Goal: Transaction & Acquisition: Purchase product/service

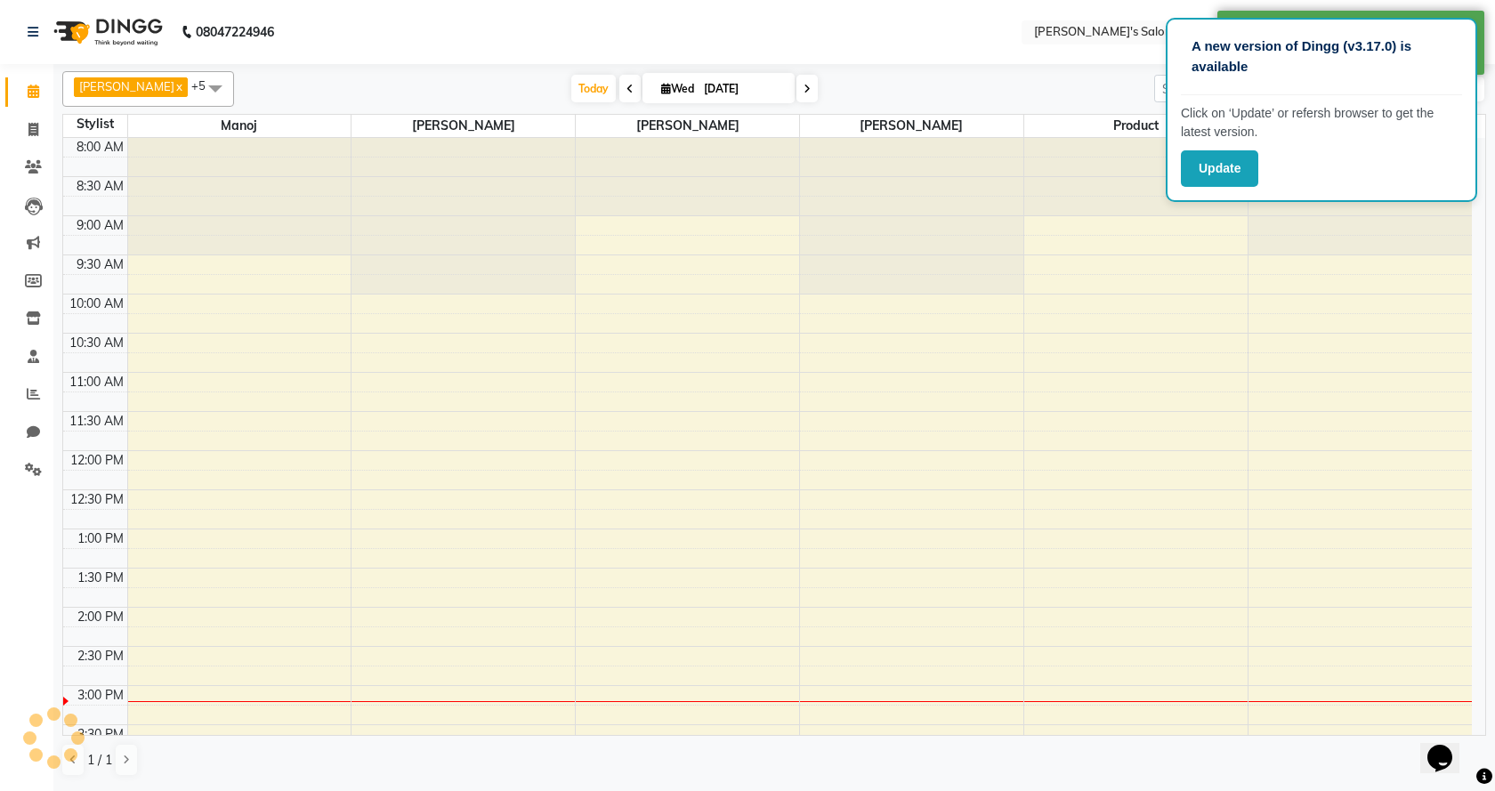
select select "en"
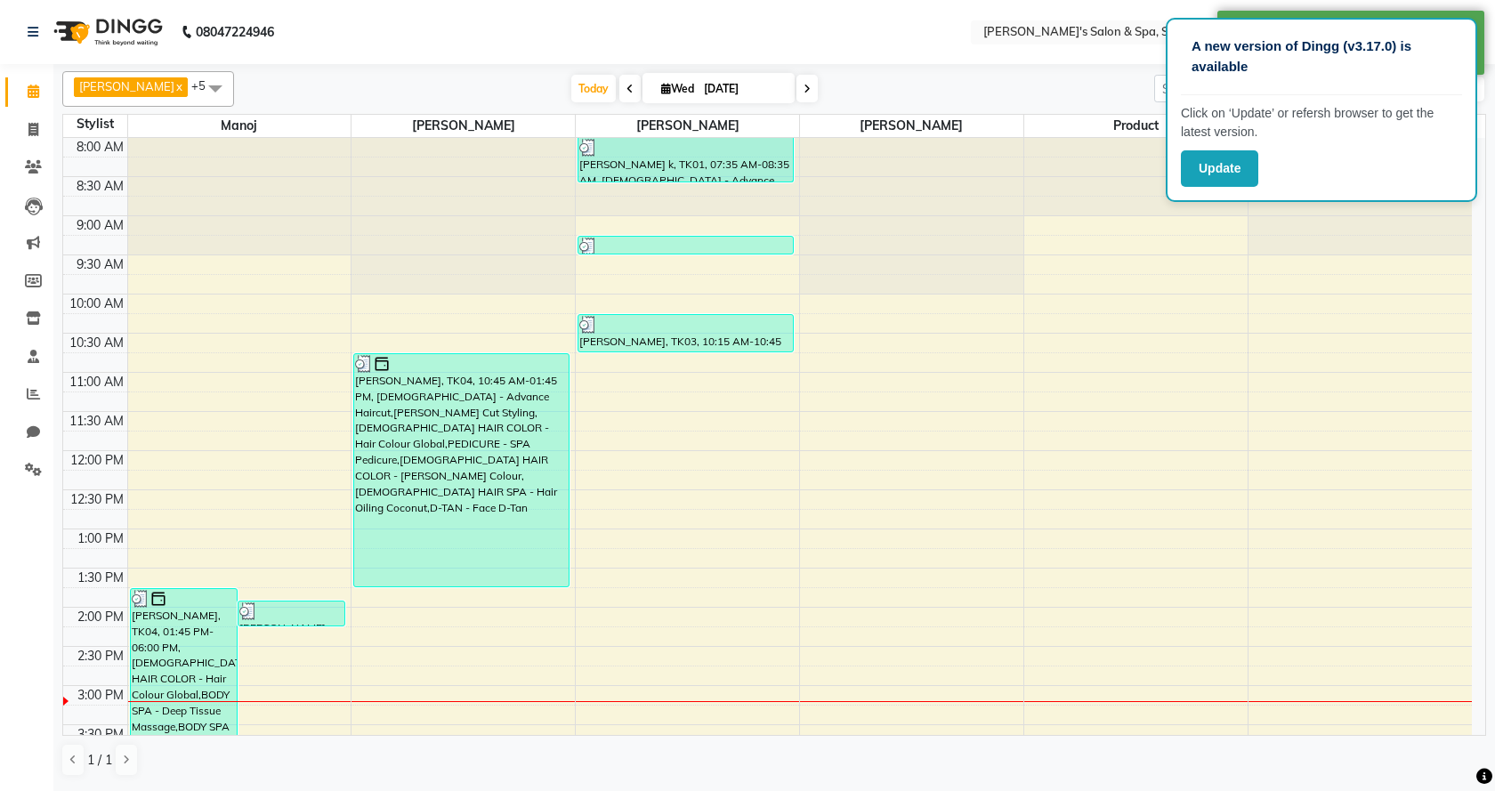
click at [1118, 266] on div "8:00 AM 8:30 AM 9:00 AM 9:30 AM 10:00 AM 10:30 AM 11:00 AM 11:30 AM 12:00 PM 12…" at bounding box center [767, 725] width 1408 height 1174
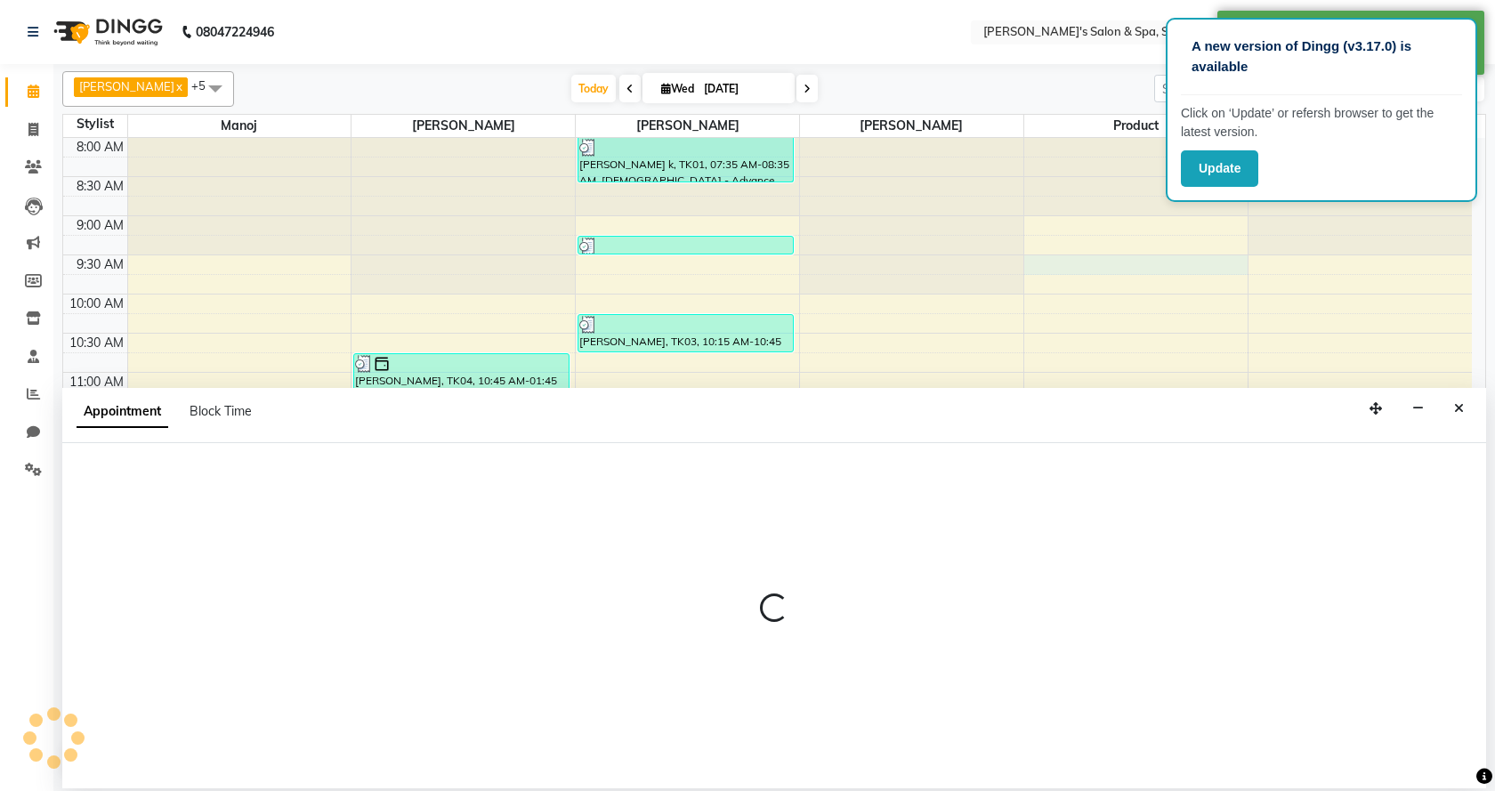
select select "67680"
select select "570"
select select "tentative"
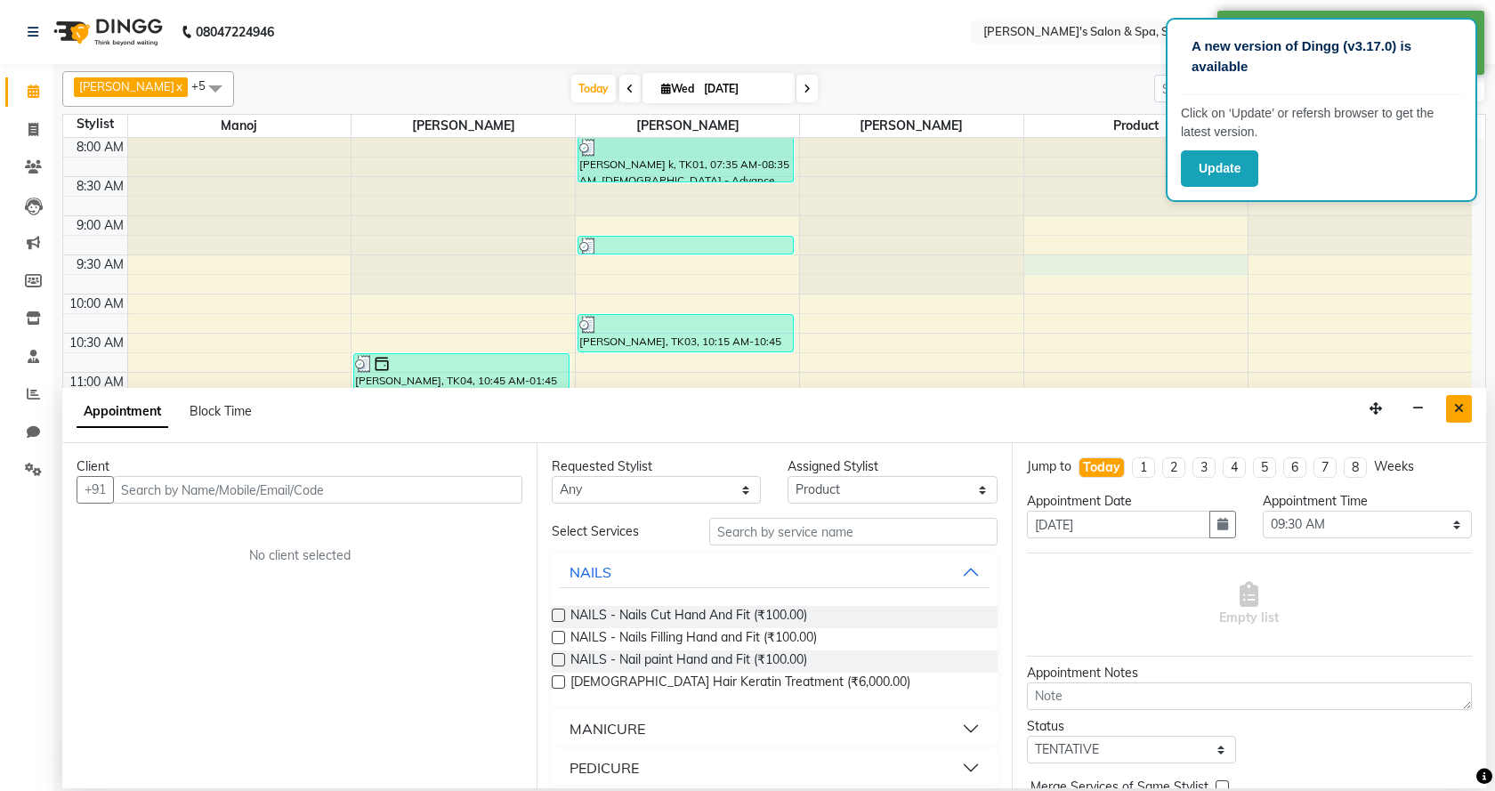
click at [1462, 403] on icon "Close" at bounding box center [1459, 408] width 10 height 12
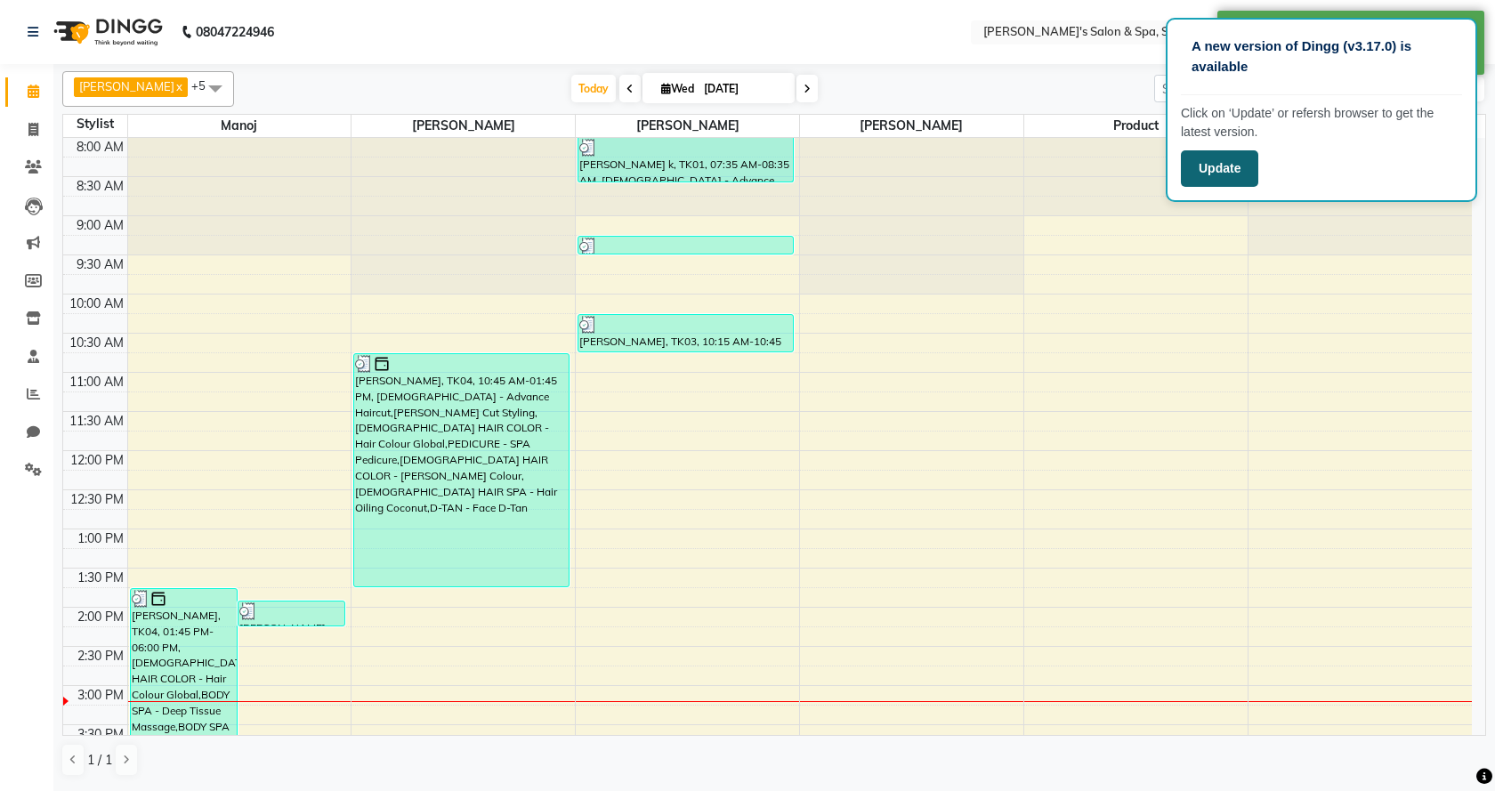
click at [1234, 164] on button "Update" at bounding box center [1219, 168] width 77 height 36
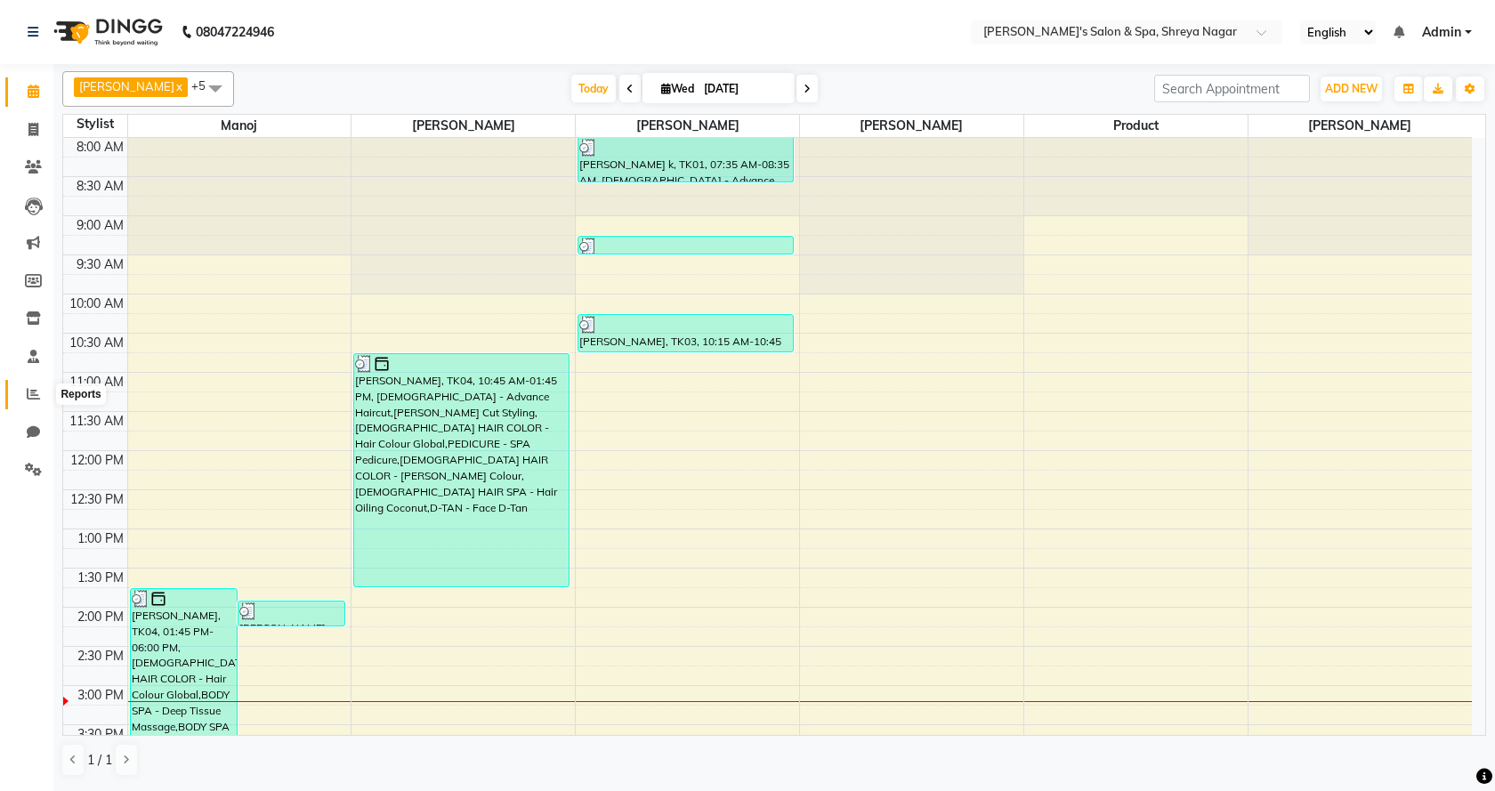
click at [29, 403] on span at bounding box center [33, 394] width 31 height 20
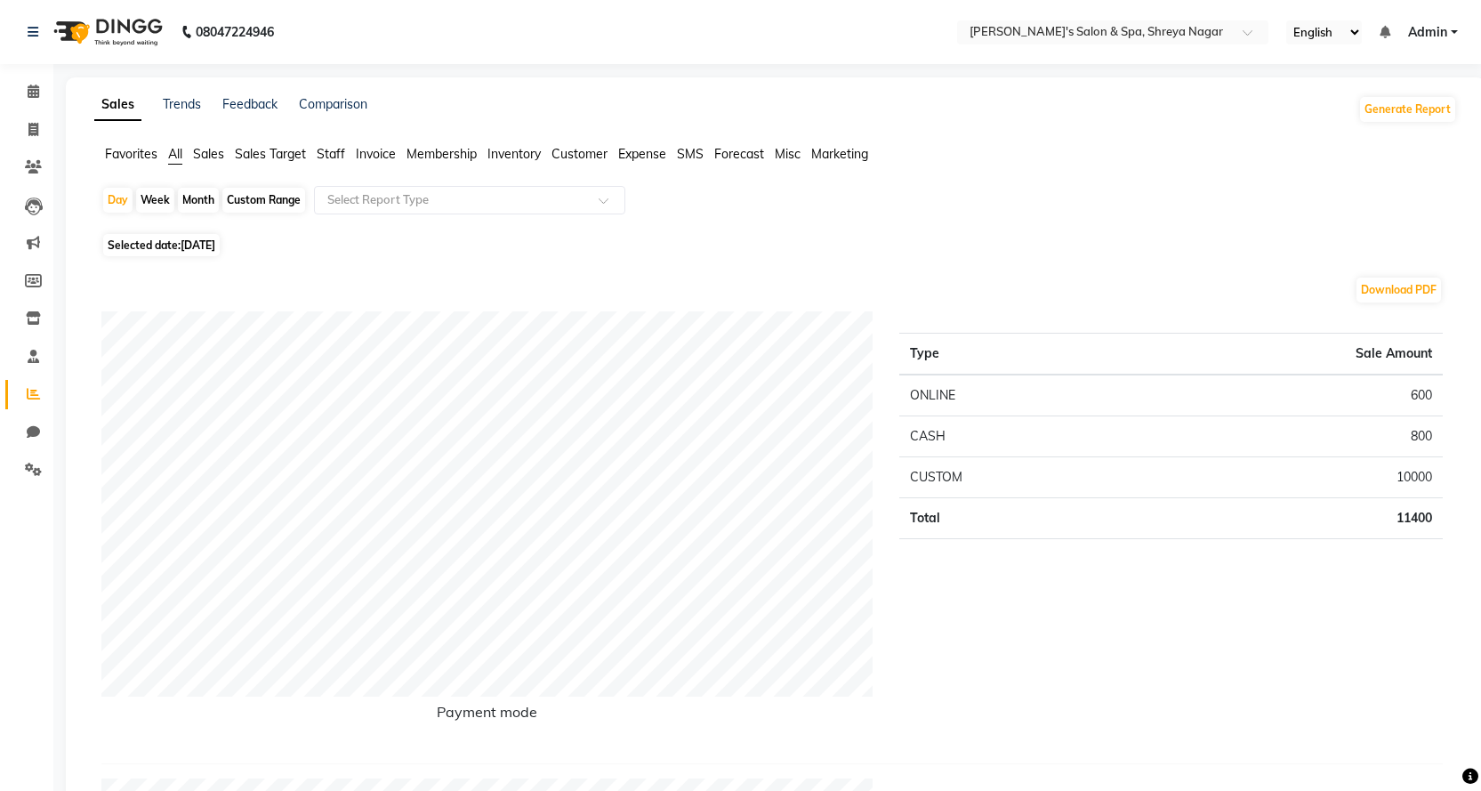
click at [203, 203] on div "Month" at bounding box center [198, 200] width 41 height 25
select select "9"
select select "2025"
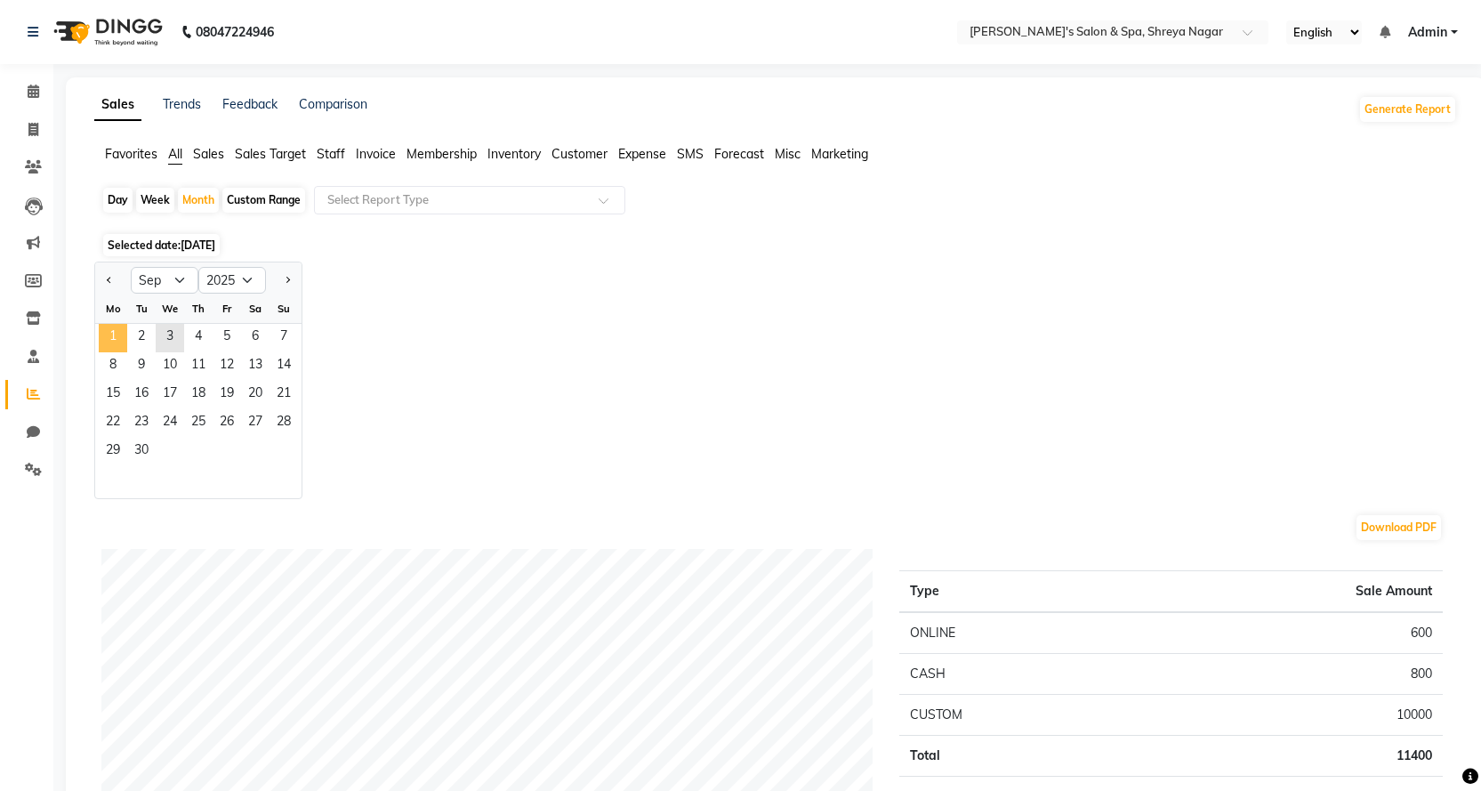
click at [118, 341] on span "1" at bounding box center [113, 338] width 28 height 28
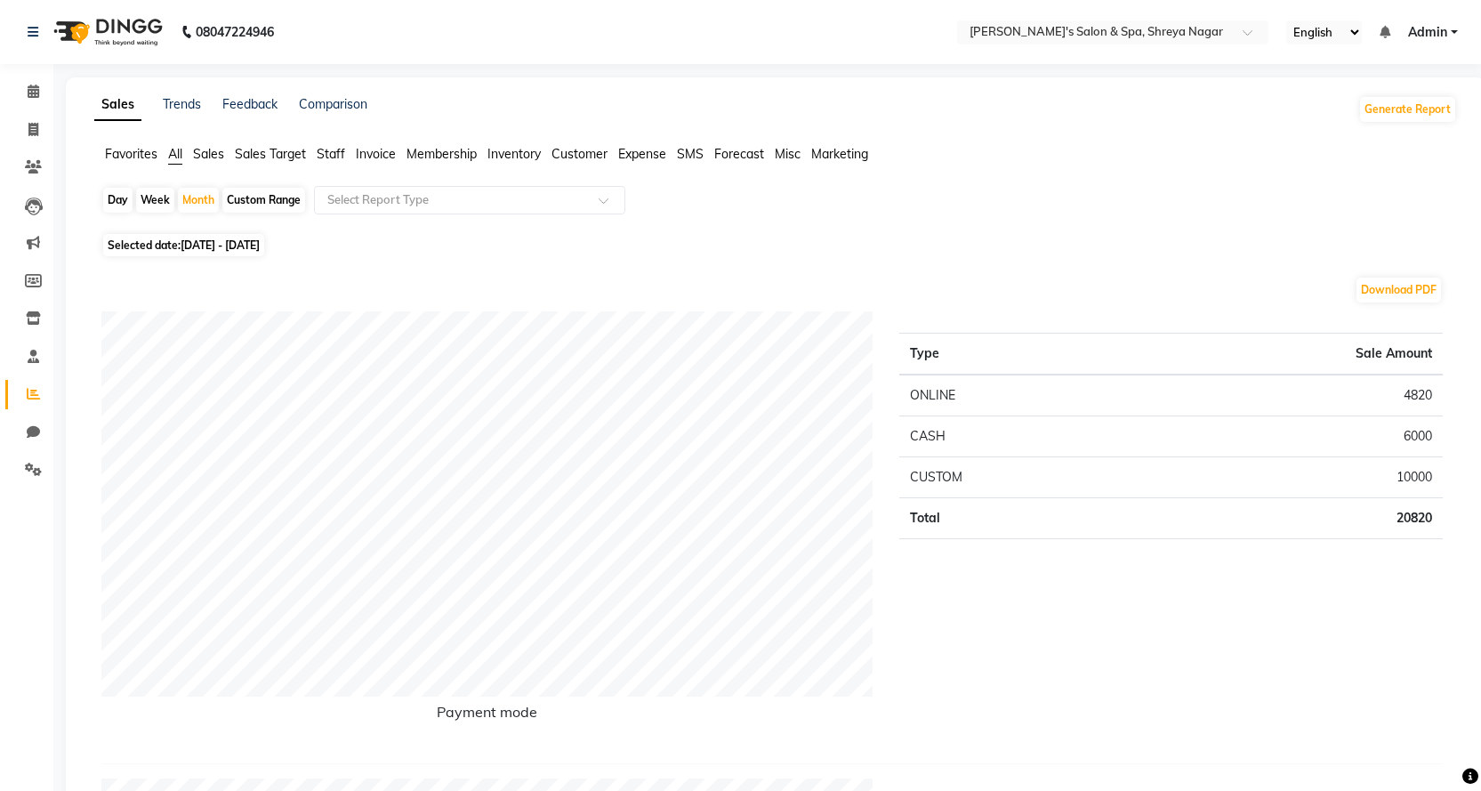
click at [111, 199] on div "Day" at bounding box center [117, 200] width 29 height 25
select select "9"
select select "2025"
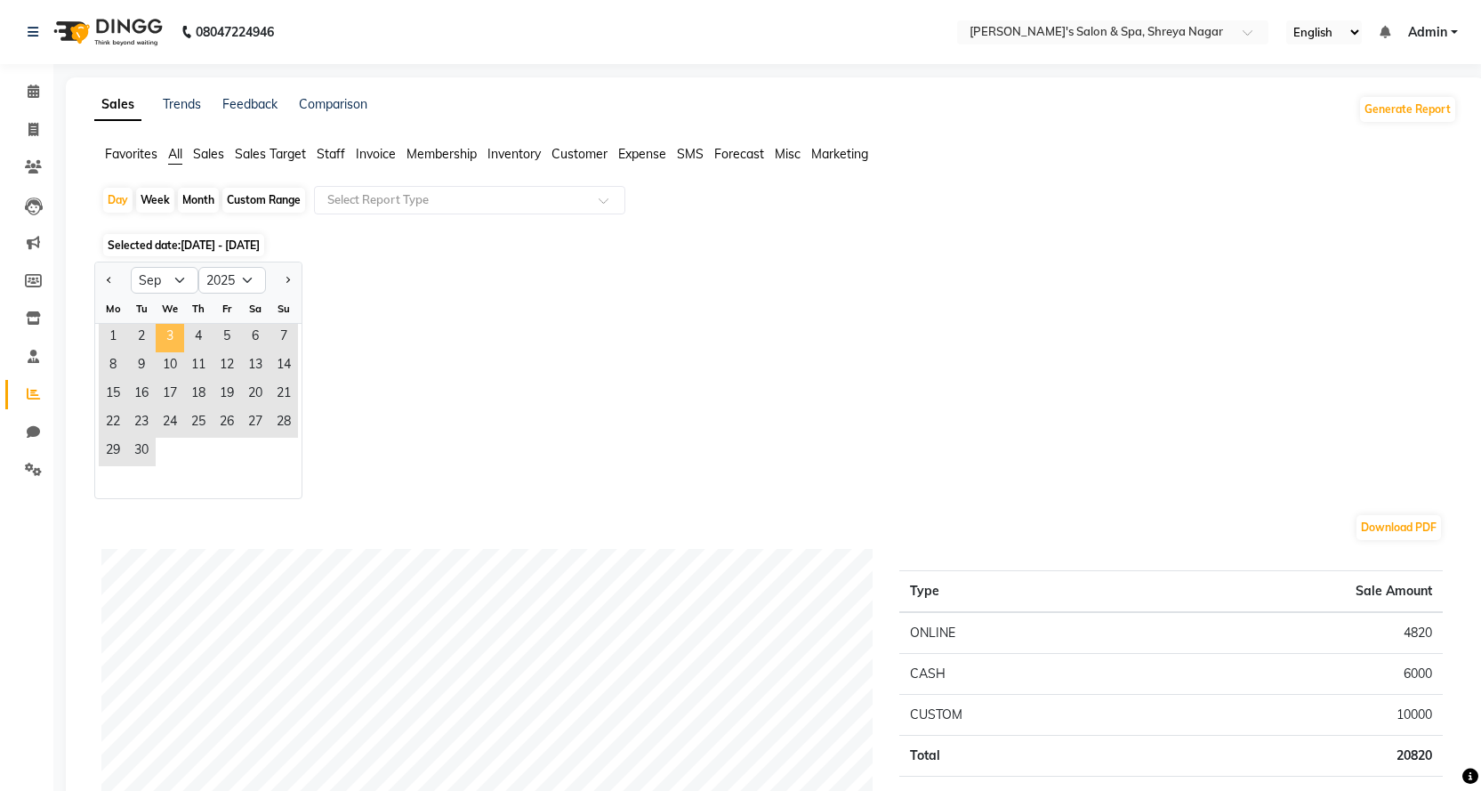
click at [179, 335] on span "3" at bounding box center [170, 338] width 28 height 28
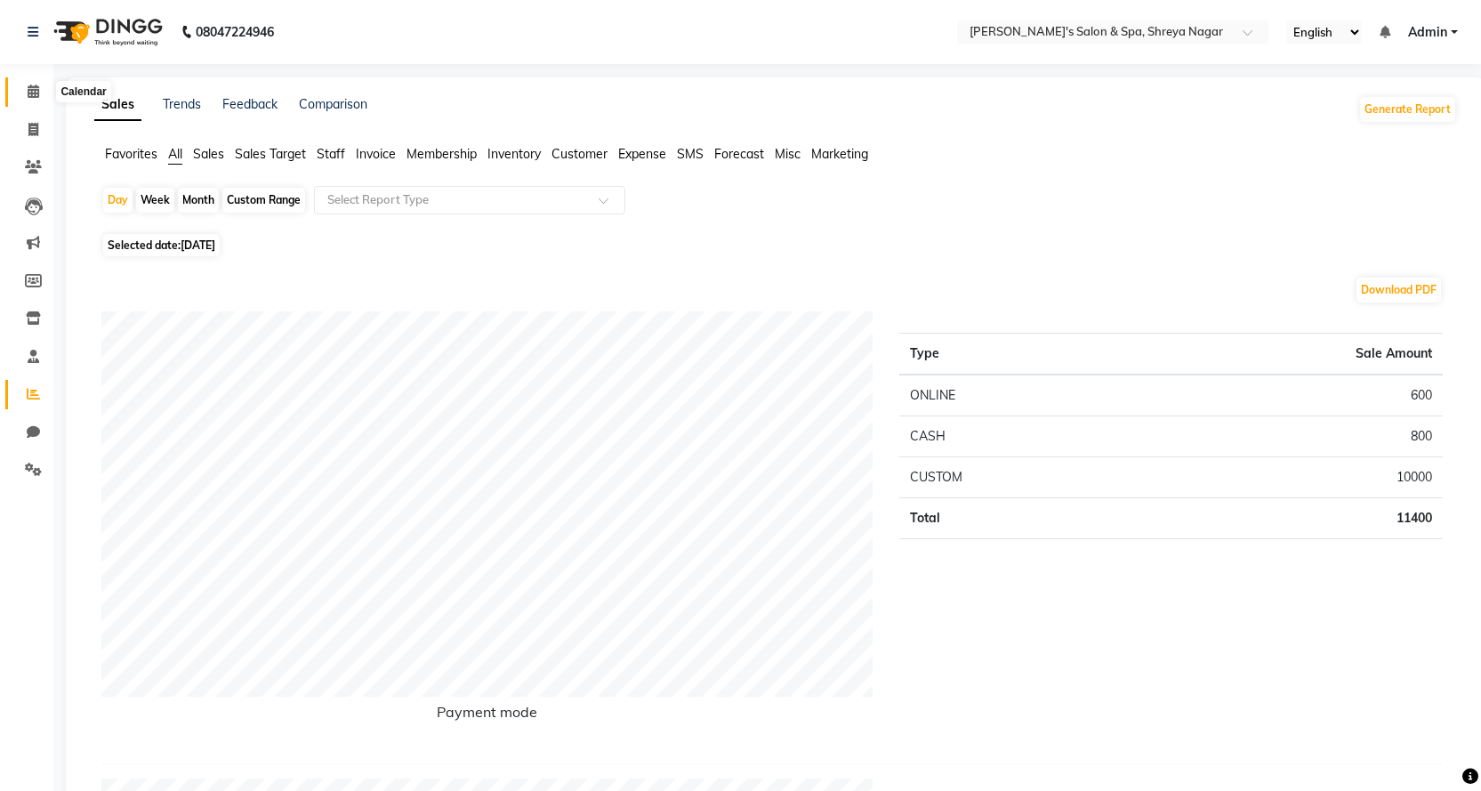
click at [30, 97] on icon at bounding box center [34, 91] width 12 height 13
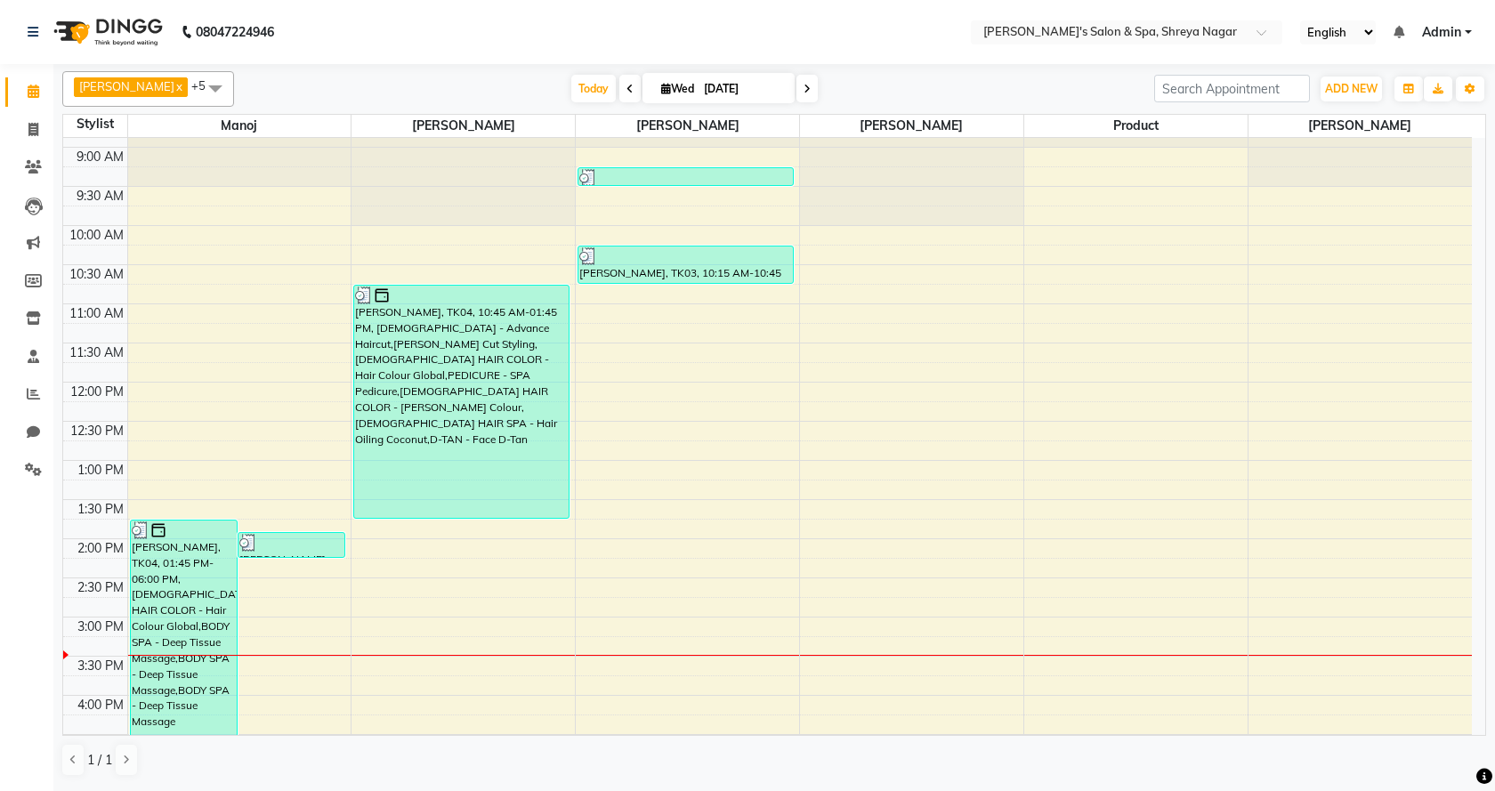
scroll to position [89, 0]
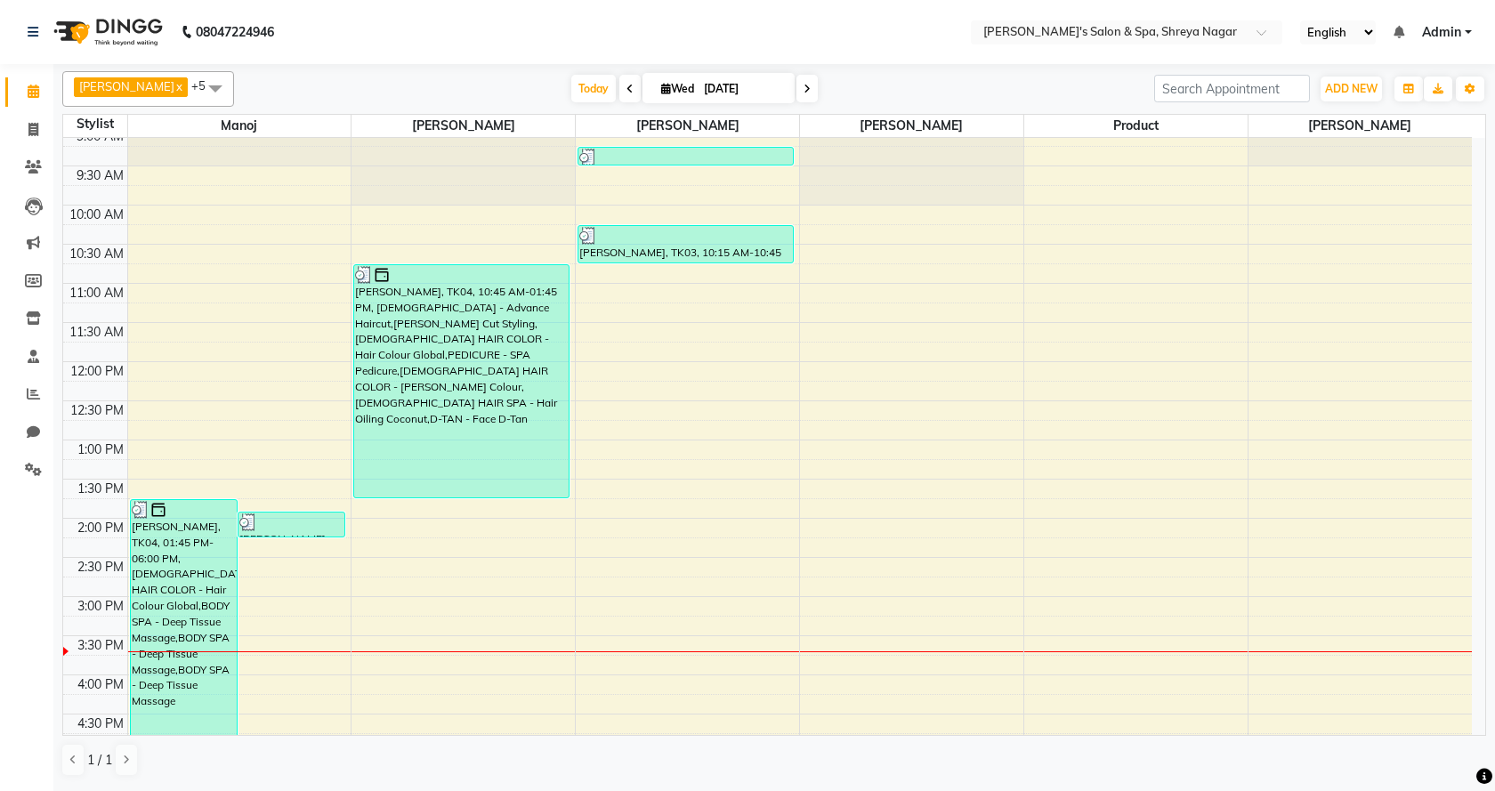
click at [396, 601] on div "8:00 AM 8:30 AM 9:00 AM 9:30 AM 10:00 AM 10:30 AM 11:00 AM 11:30 AM 12:00 PM 12…" at bounding box center [767, 636] width 1408 height 1174
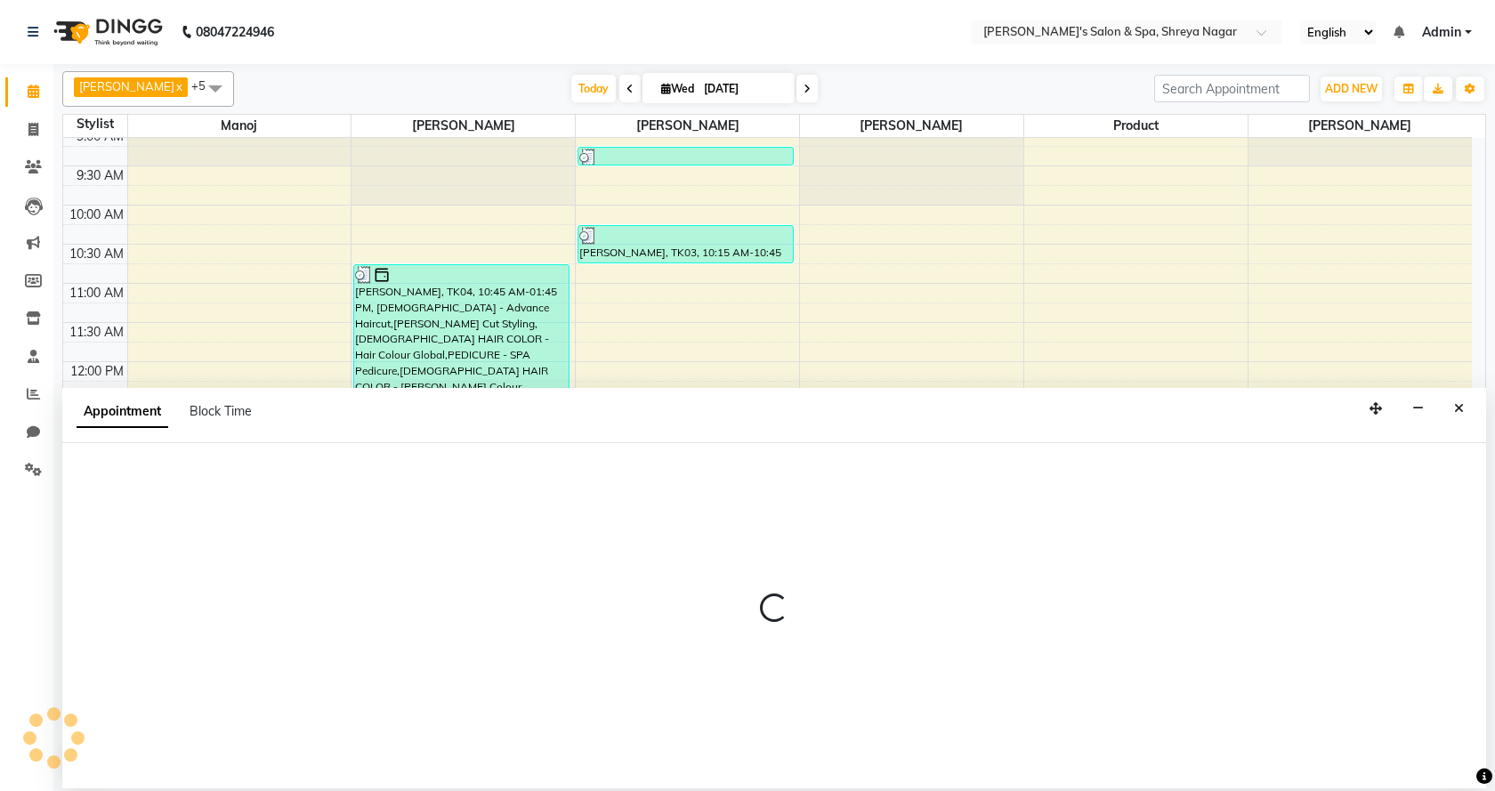
select select "67479"
select select "900"
select select "tentative"
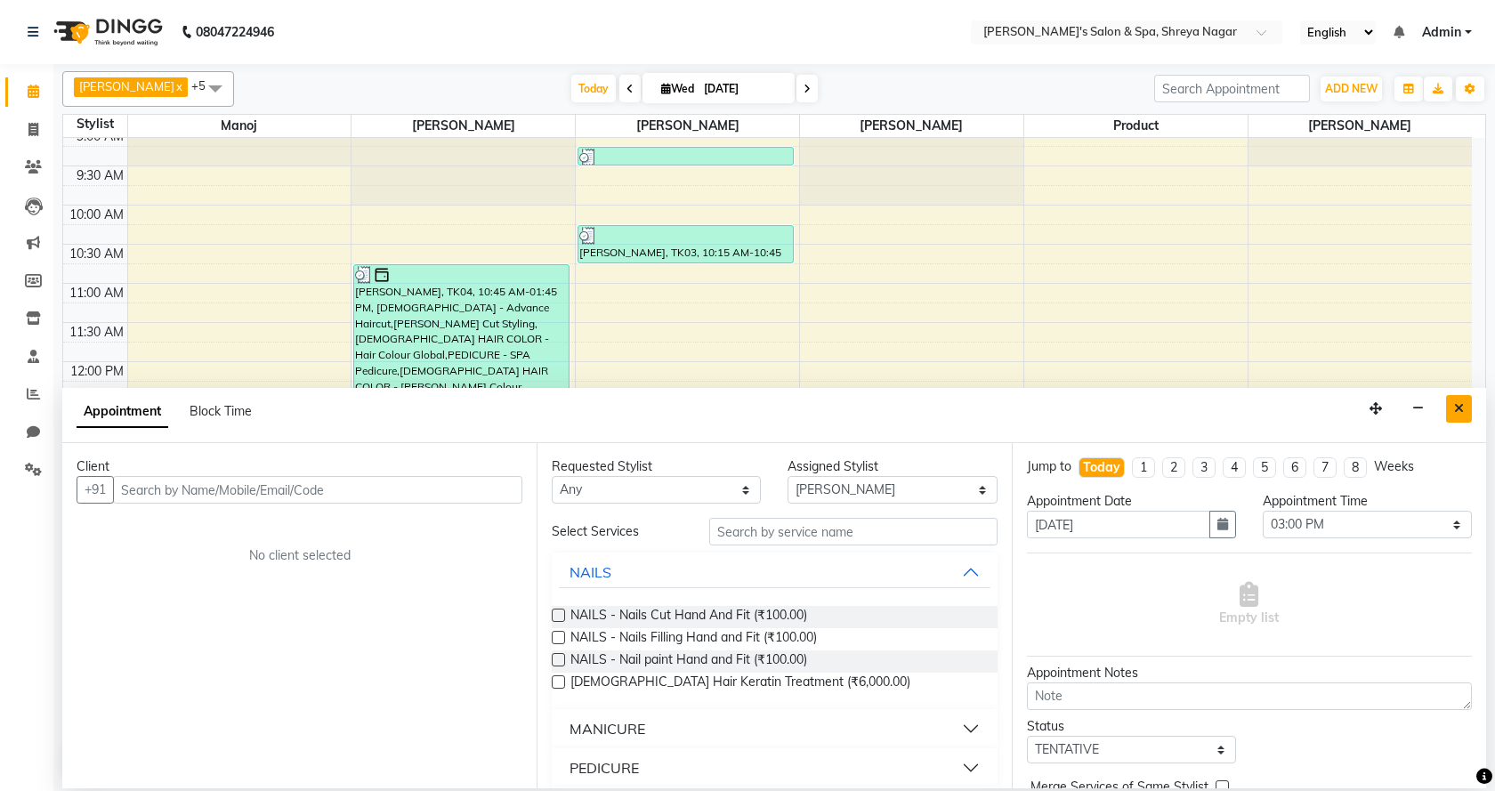
click at [1452, 406] on button "Close" at bounding box center [1459, 409] width 26 height 28
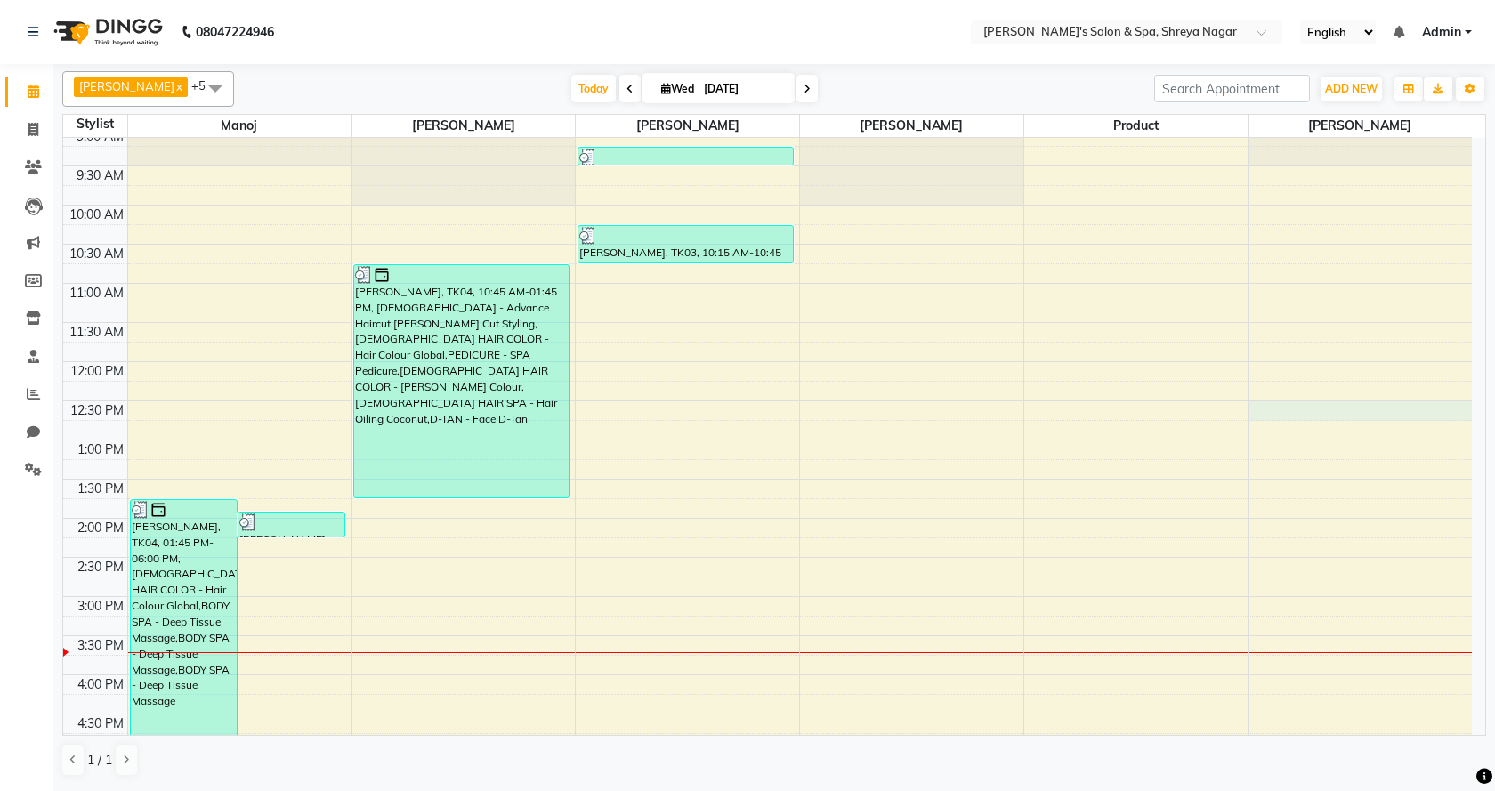
click at [1452, 406] on div "8:00 AM 8:30 AM 9:00 AM 9:30 AM 10:00 AM 10:30 AM 11:00 AM 11:30 AM 12:00 PM 12…" at bounding box center [767, 636] width 1408 height 1174
select select "68406"
select select "750"
select select "tentative"
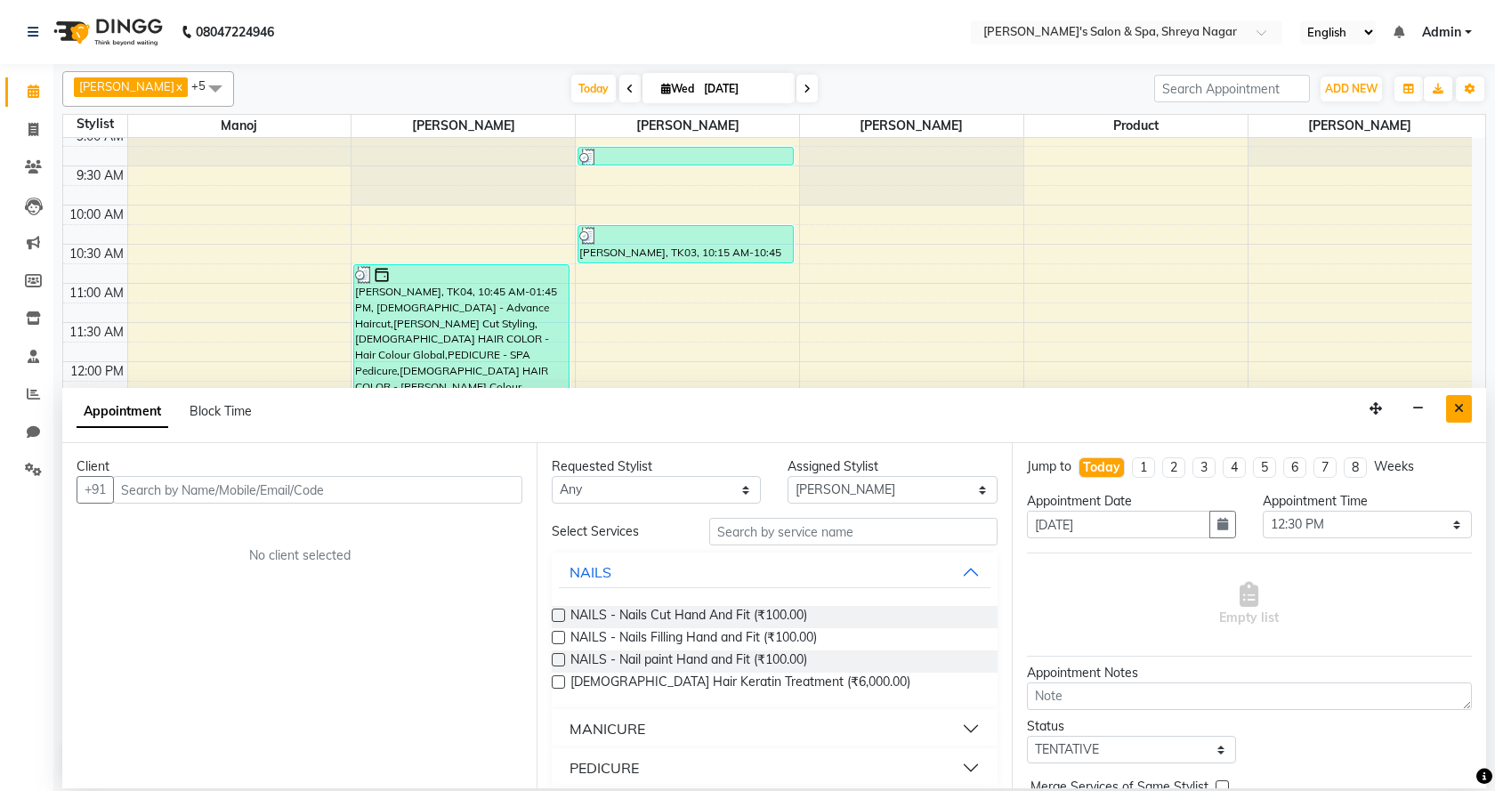
click at [1459, 407] on icon "Close" at bounding box center [1459, 408] width 10 height 12
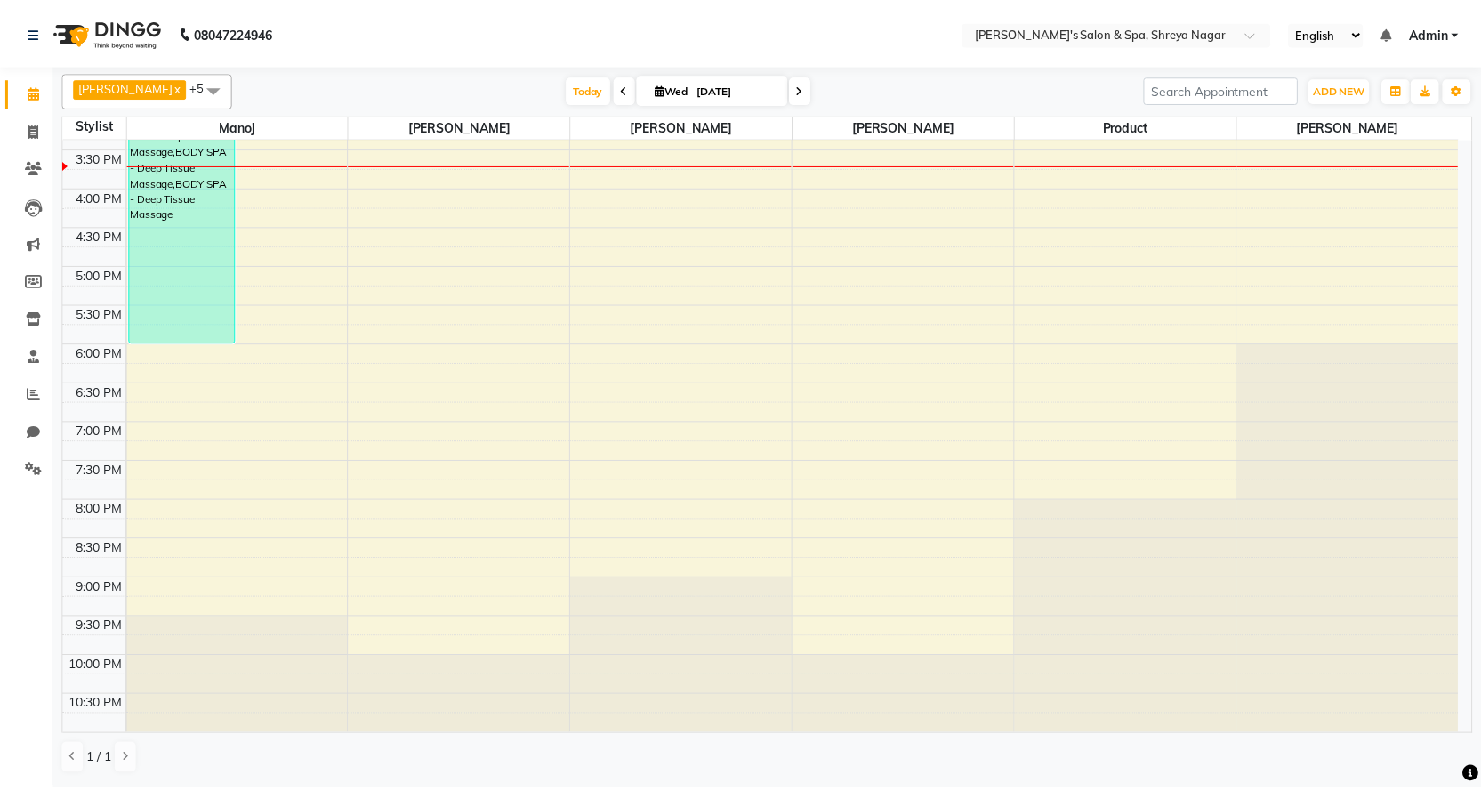
scroll to position [43, 0]
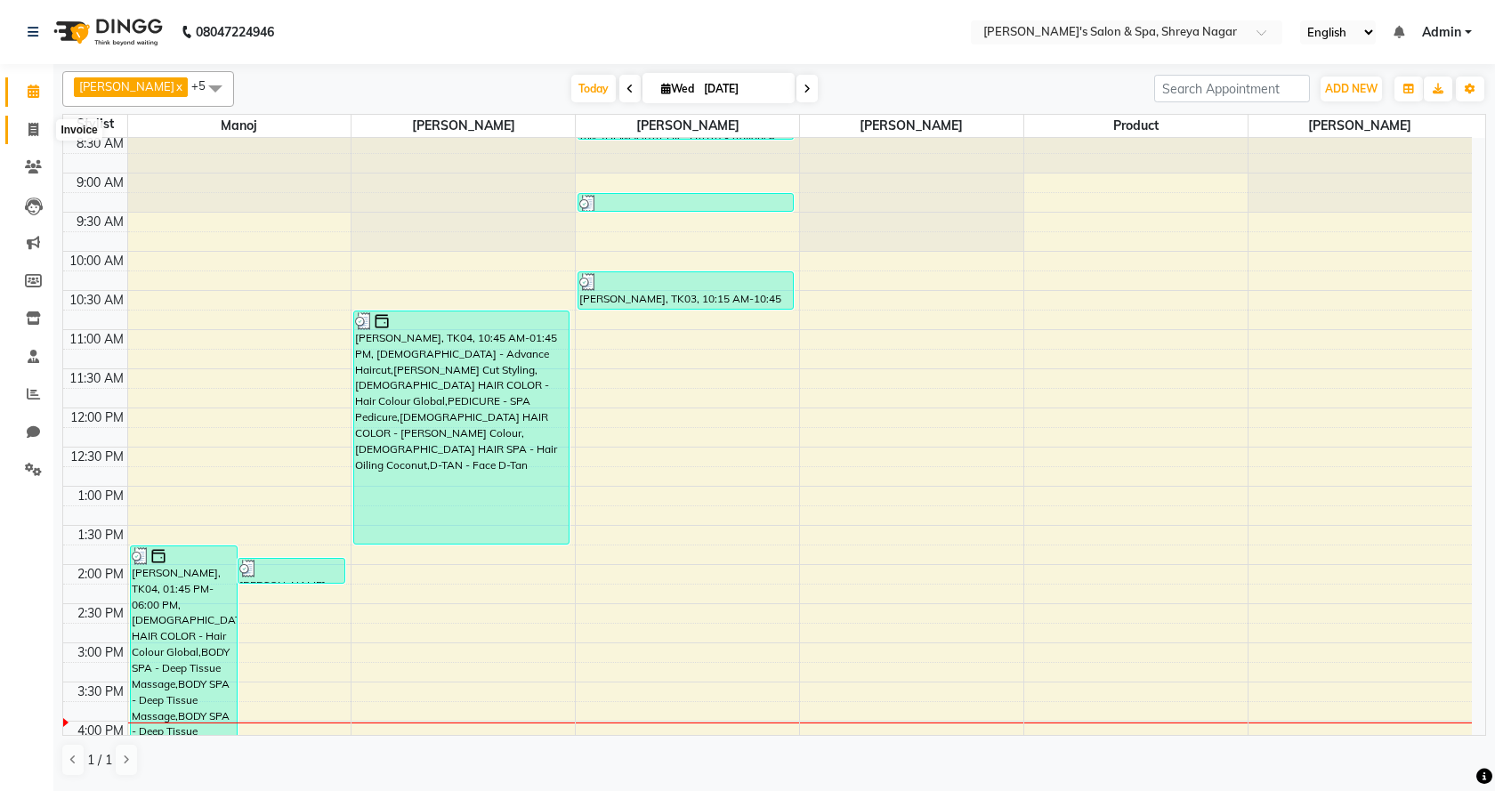
click at [39, 133] on span at bounding box center [33, 130] width 31 height 20
select select "service"
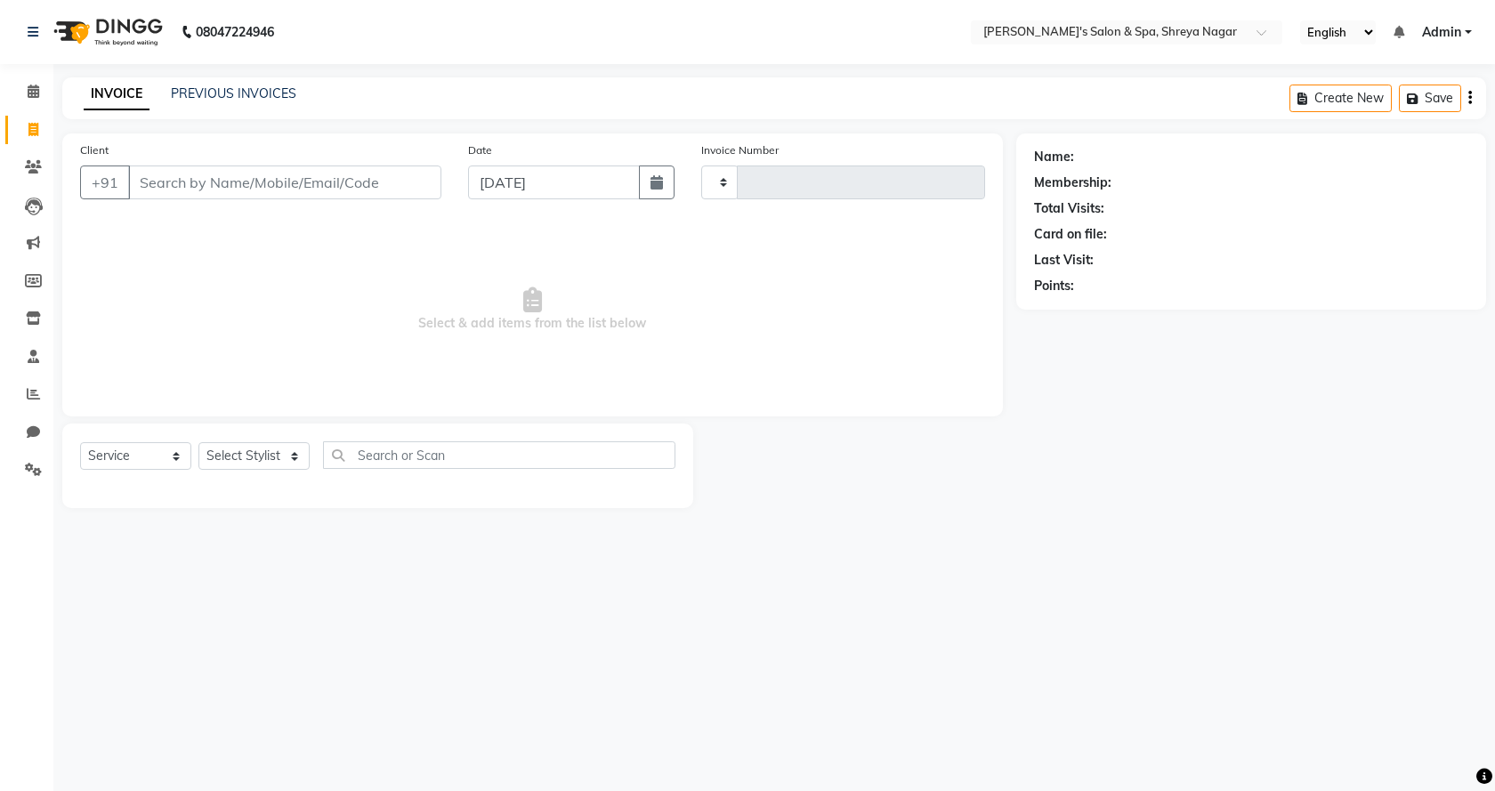
type input "2775"
select select "7591"
drag, startPoint x: 155, startPoint y: 170, endPoint x: 174, endPoint y: 165, distance: 19.2
click at [174, 165] on input "Client" at bounding box center [284, 182] width 313 height 34
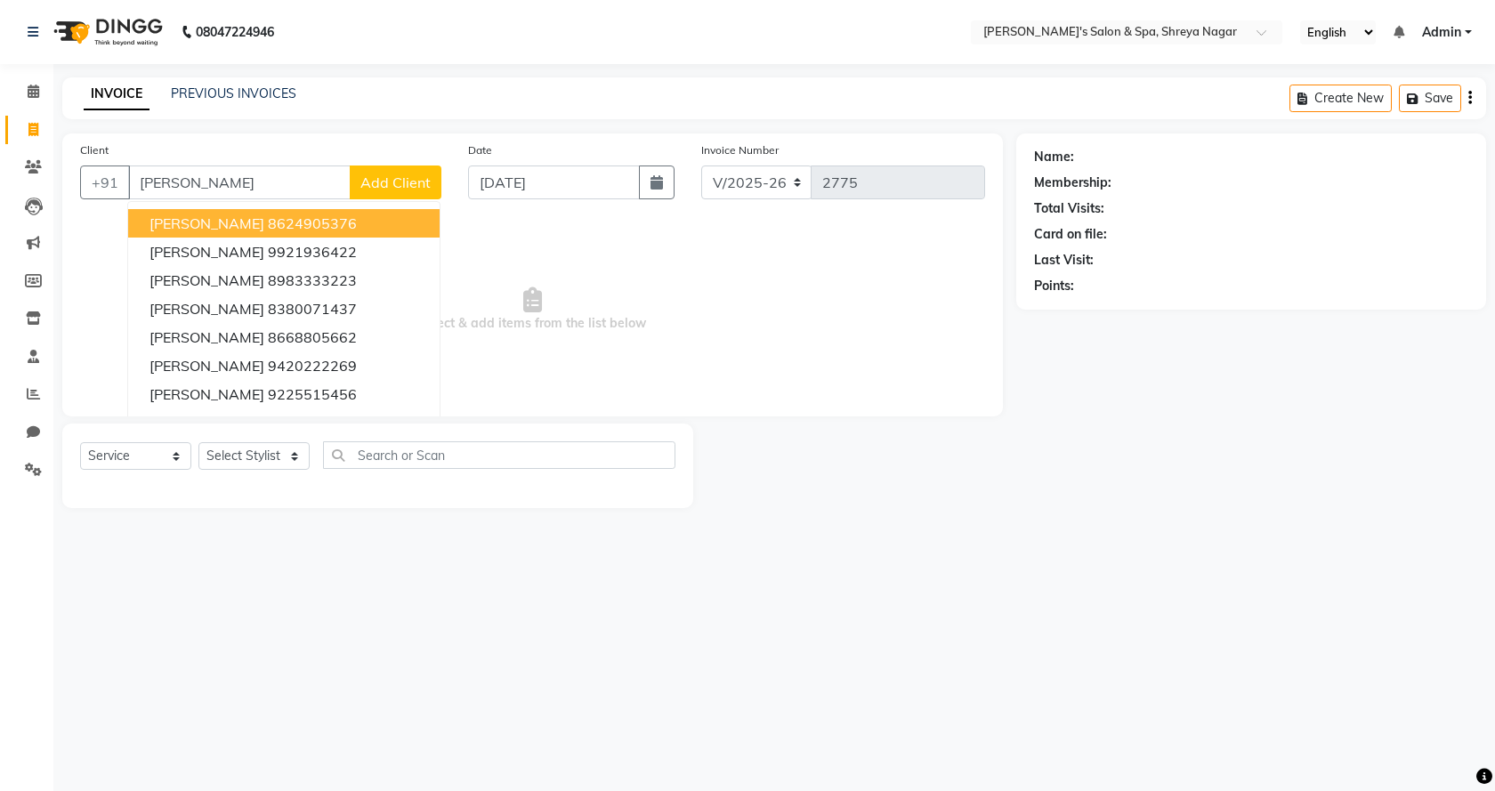
click at [231, 217] on span "[PERSON_NAME]" at bounding box center [206, 223] width 115 height 18
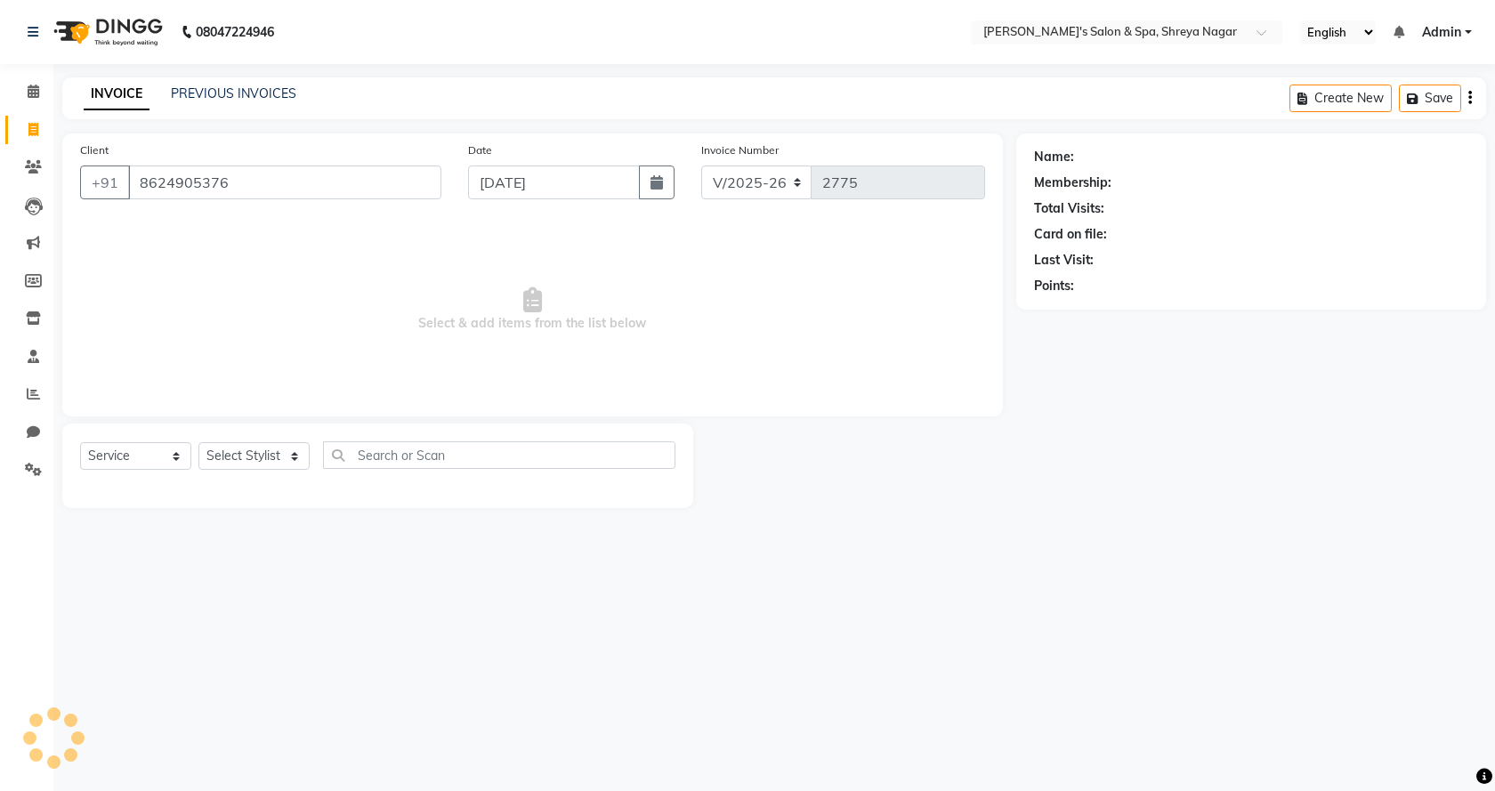
type input "8624905376"
select select "1: Object"
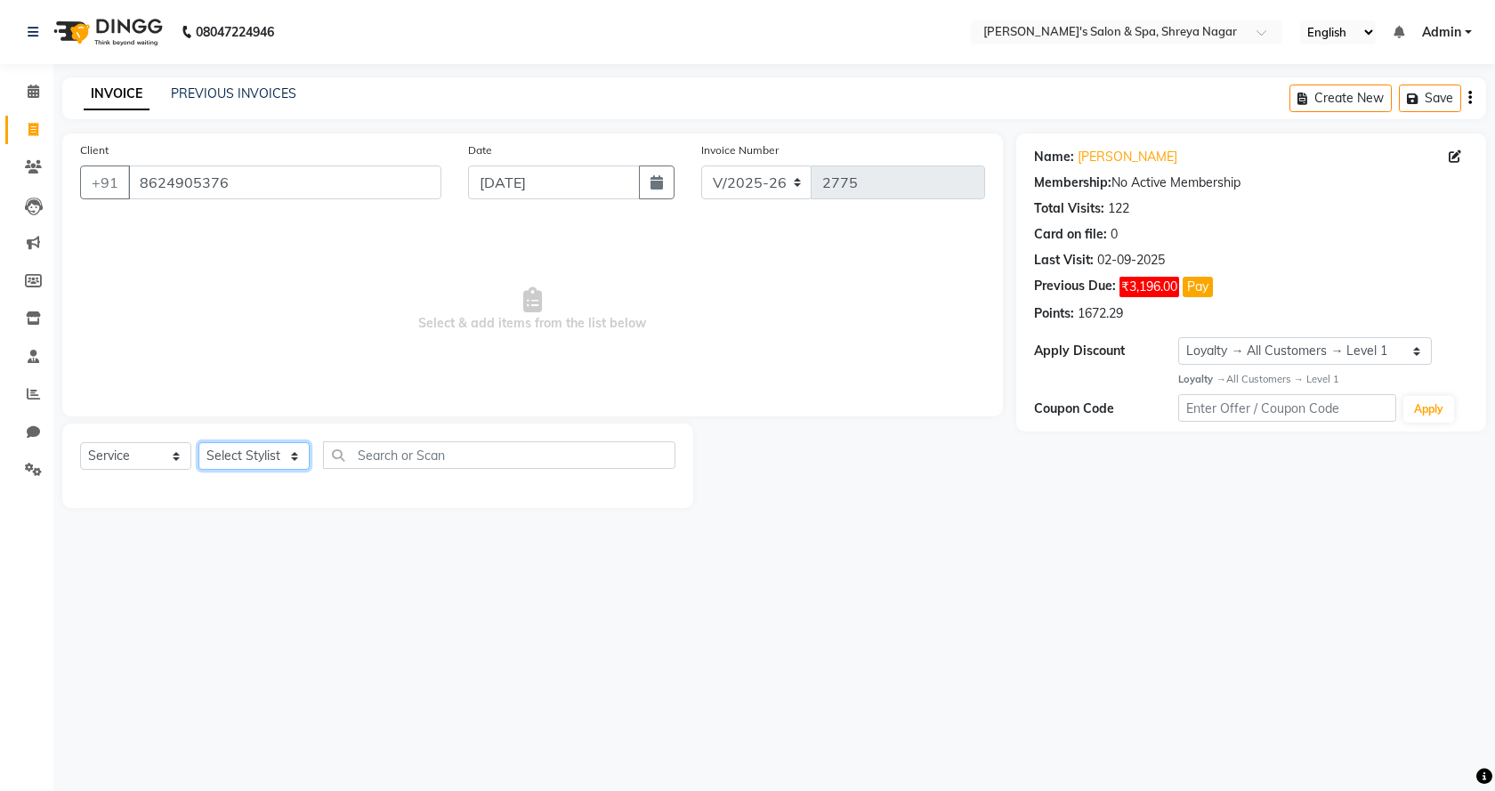
click at [287, 467] on select "Select Stylist [PERSON_NAME] [PERSON_NAME] [PERSON_NAME] Product Reception" at bounding box center [253, 456] width 111 height 28
select select "67482"
click at [198, 442] on select "Select Stylist [PERSON_NAME] [PERSON_NAME] [PERSON_NAME] Product Reception" at bounding box center [253, 456] width 111 height 28
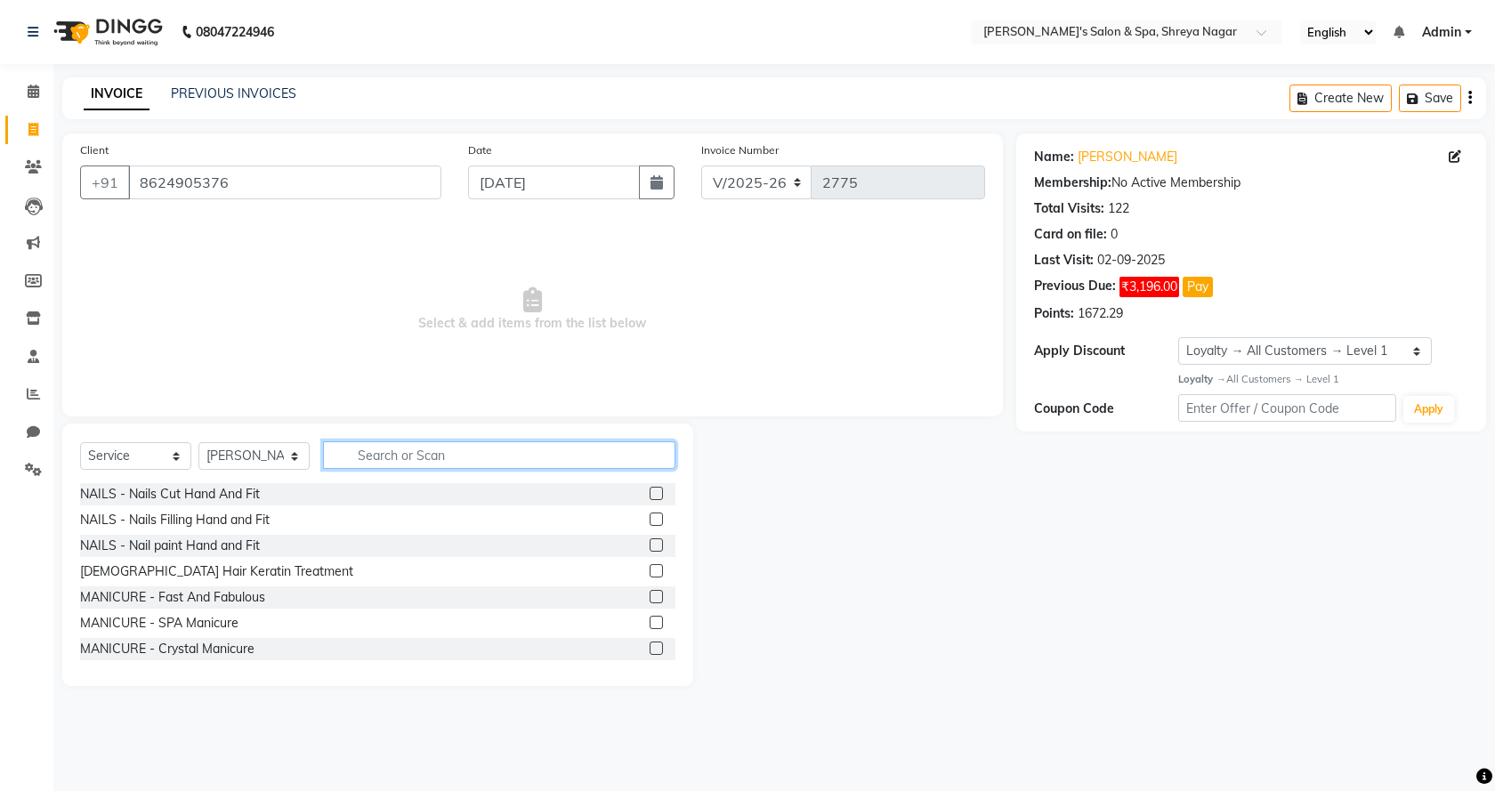
click at [513, 450] on input "text" at bounding box center [499, 455] width 352 height 28
type input "bea"
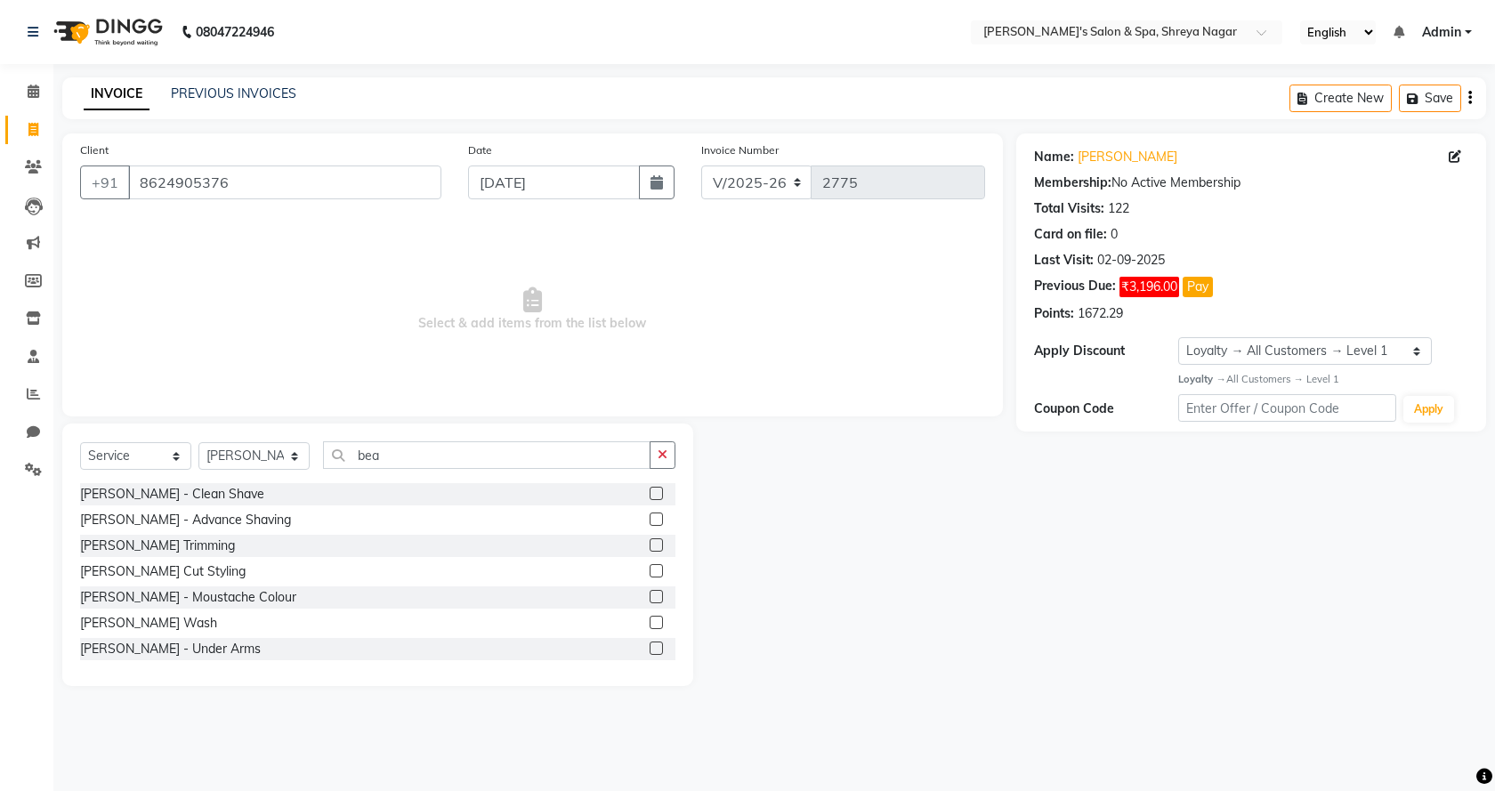
click at [633, 495] on div "[PERSON_NAME] - Clean Shave" at bounding box center [377, 494] width 595 height 22
click at [650, 492] on label at bounding box center [656, 493] width 13 height 13
click at [650, 492] on input "checkbox" at bounding box center [656, 494] width 12 height 12
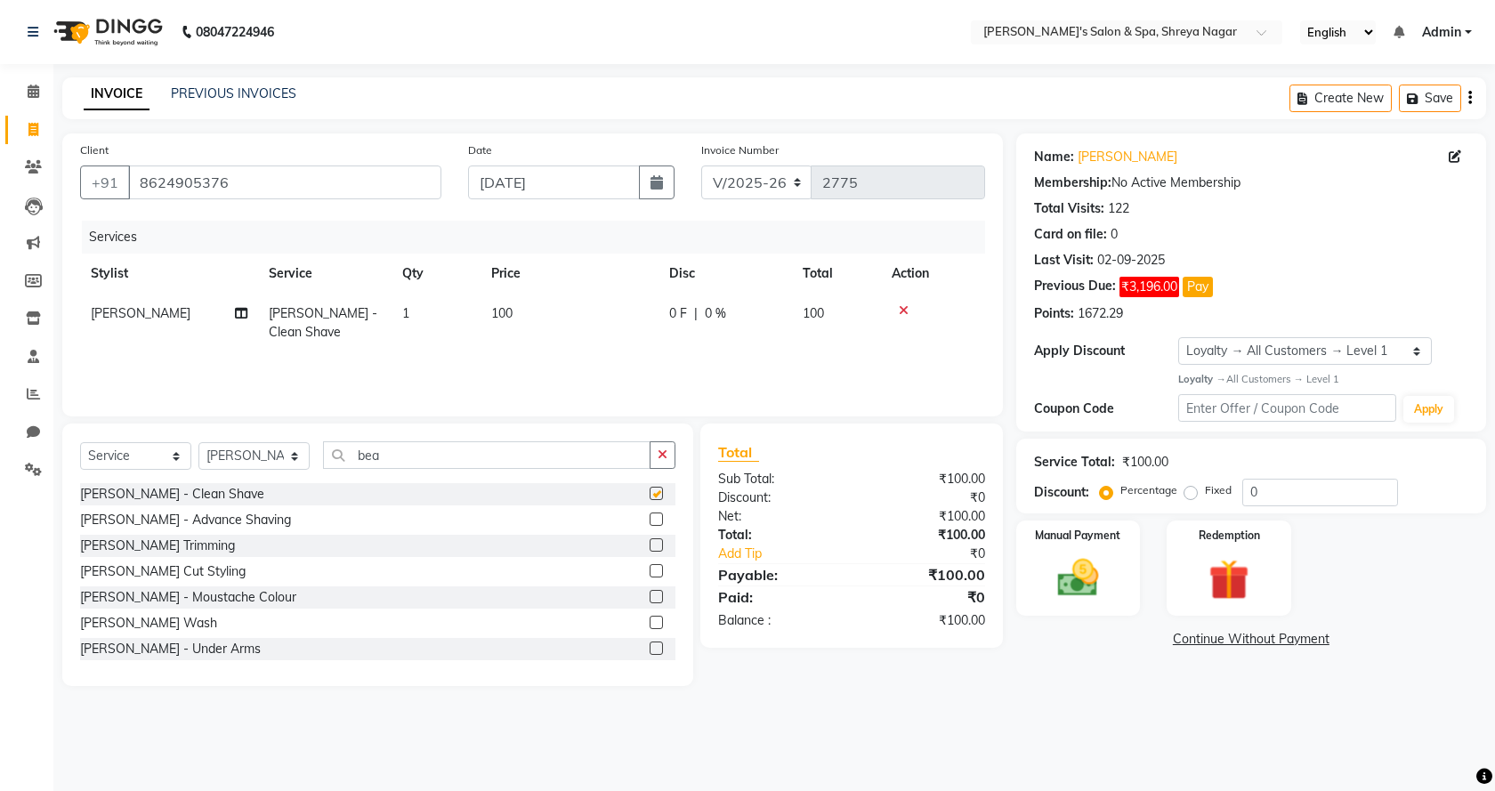
checkbox input "false"
click at [244, 453] on select "Select Stylist [PERSON_NAME] [PERSON_NAME] [PERSON_NAME] Product Reception" at bounding box center [253, 456] width 111 height 28
select select "67478"
click at [198, 442] on select "Select Stylist [PERSON_NAME] [PERSON_NAME] [PERSON_NAME] Product Reception" at bounding box center [253, 456] width 111 height 28
click at [1051, 591] on img at bounding box center [1078, 577] width 69 height 49
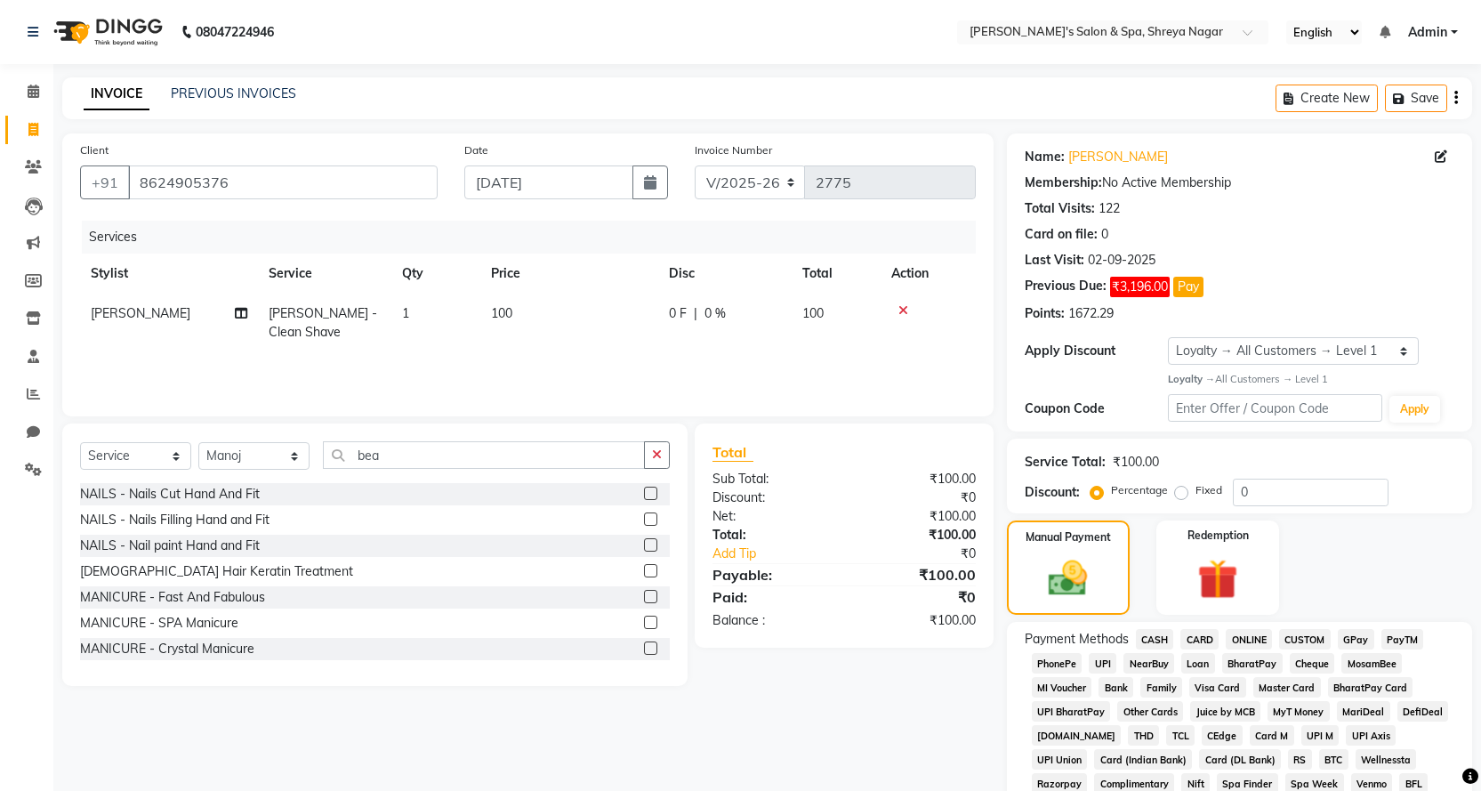
click at [1250, 633] on span "ONLINE" at bounding box center [1249, 639] width 46 height 20
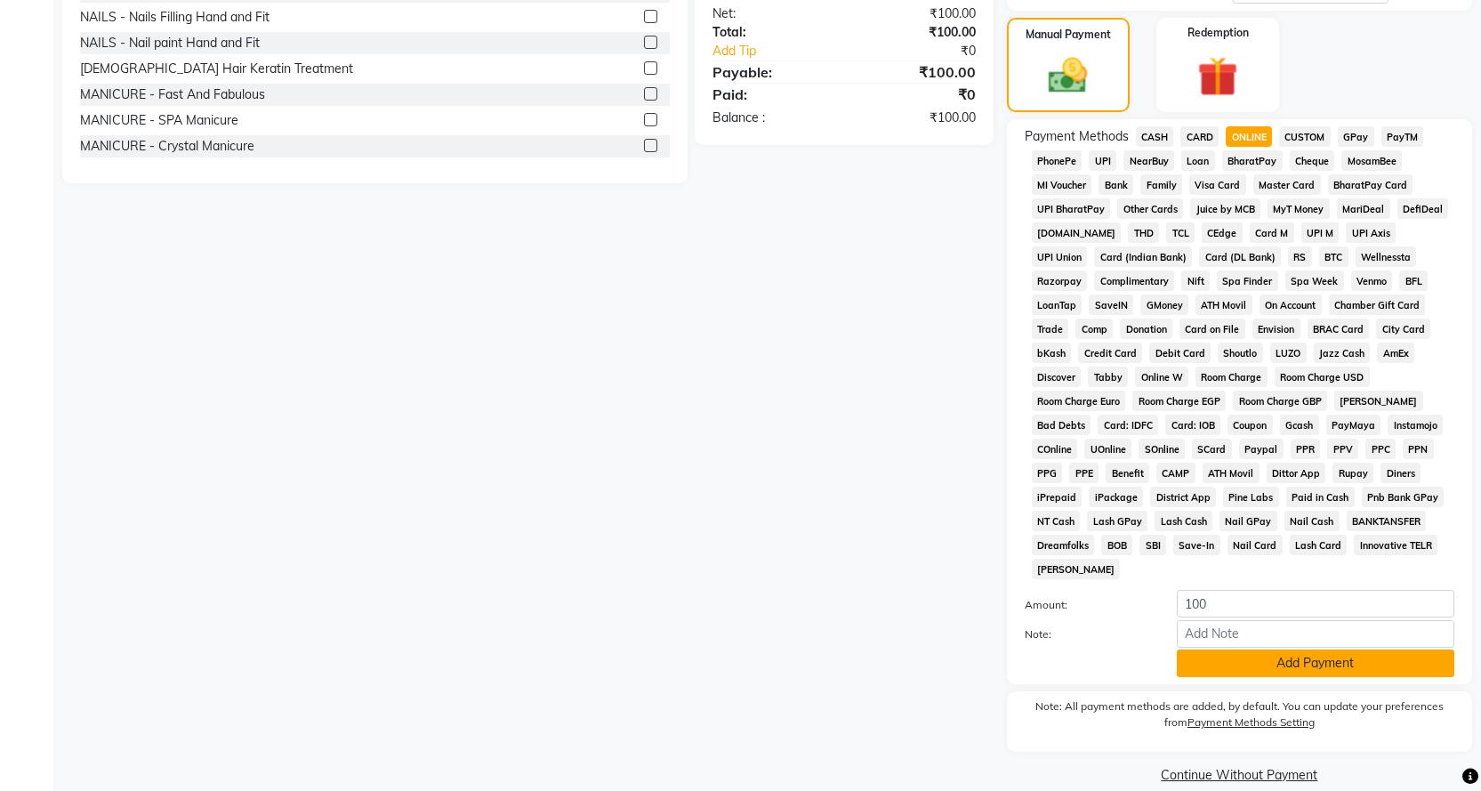
click at [1271, 650] on button "Add Payment" at bounding box center [1316, 664] width 278 height 28
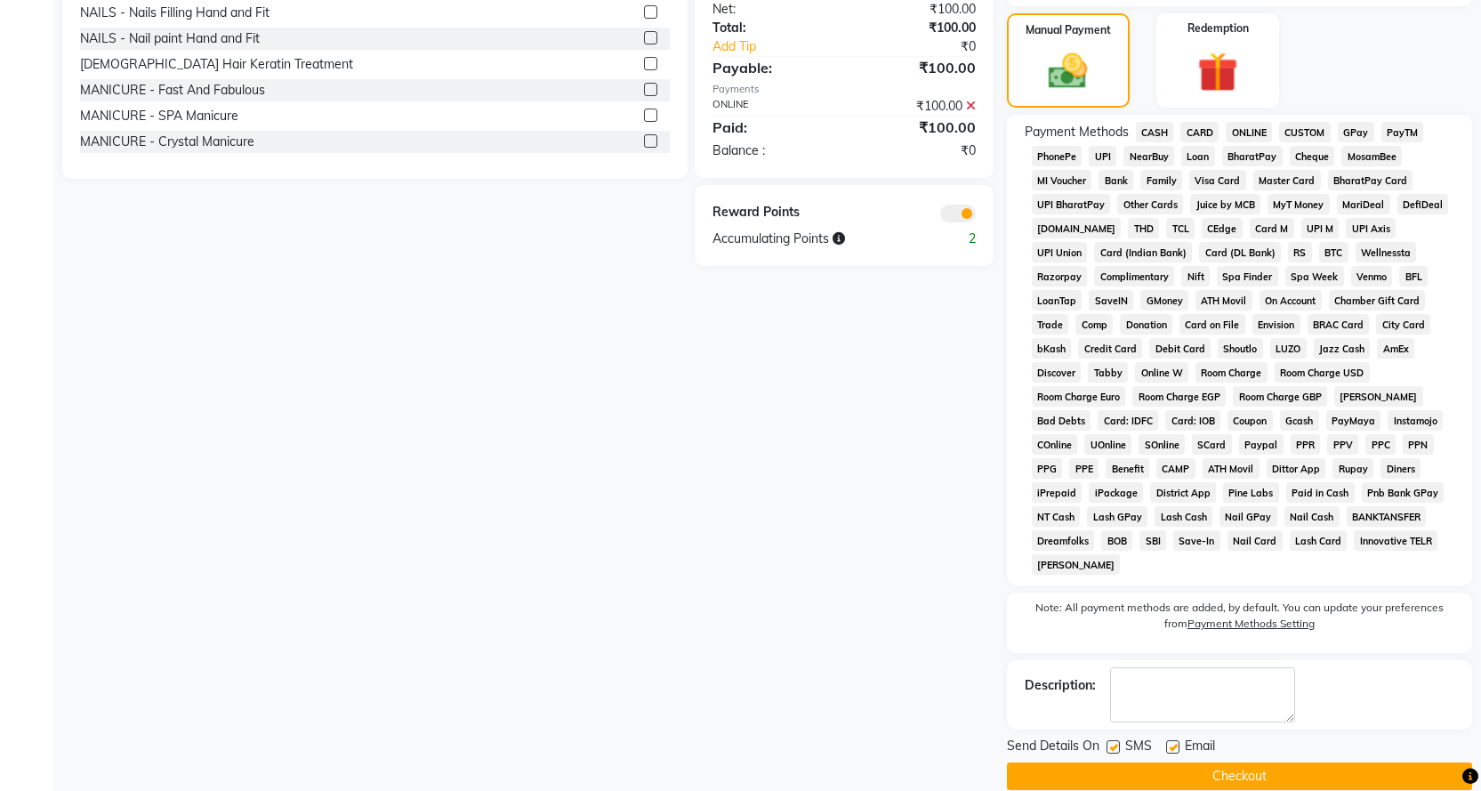
scroll to position [509, 0]
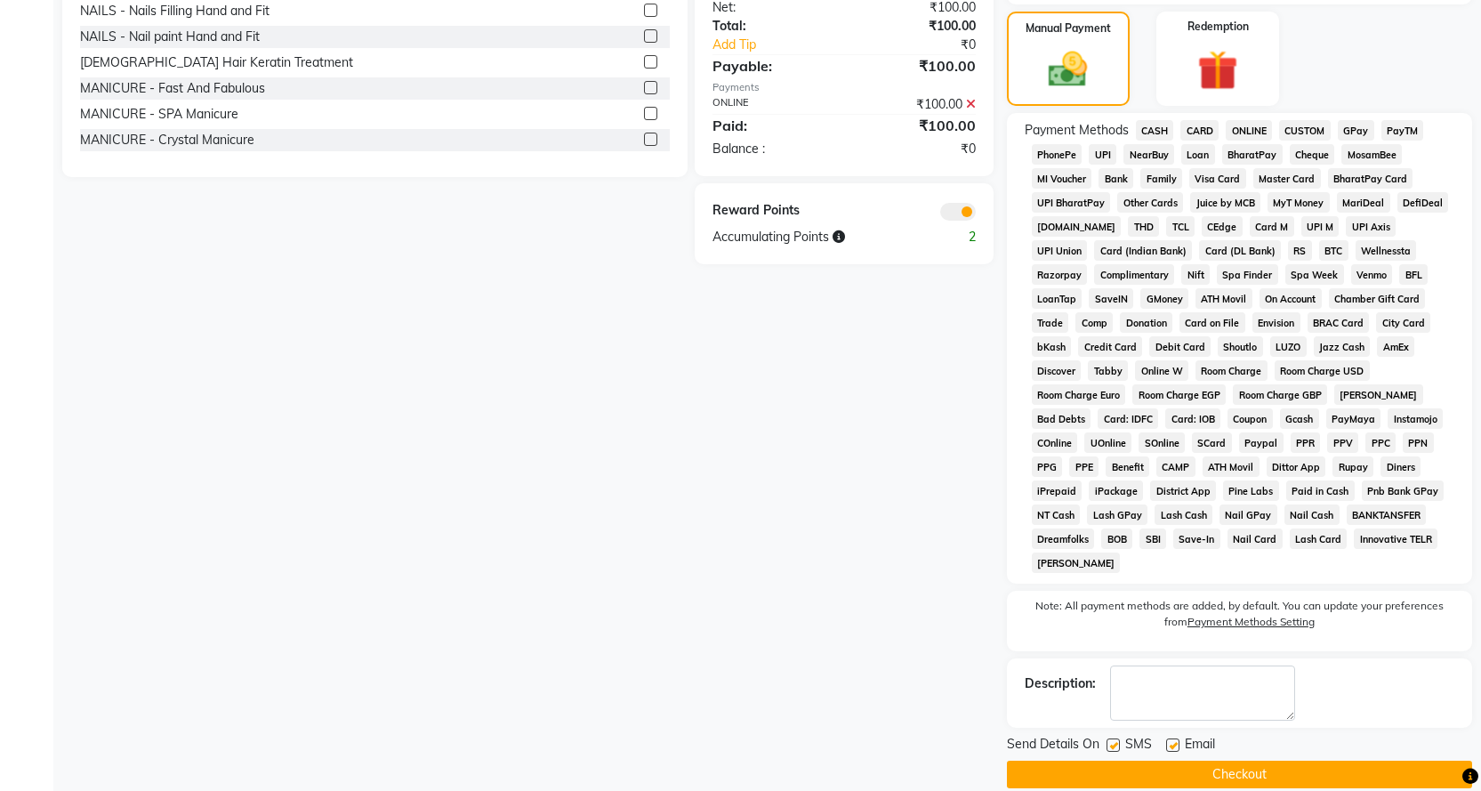
click at [1163, 132] on span "CASH" at bounding box center [1155, 130] width 38 height 20
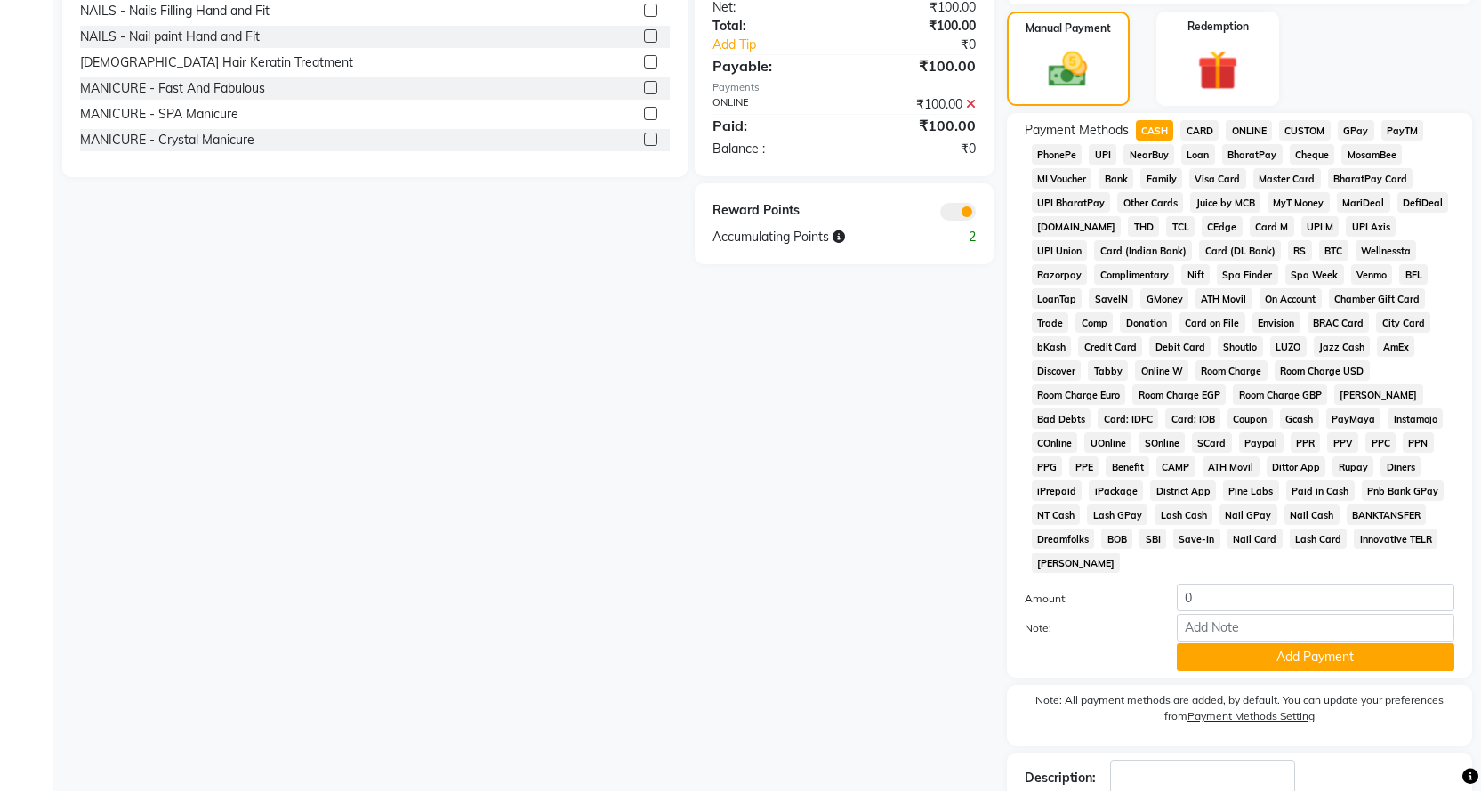
click at [973, 106] on icon at bounding box center [971, 104] width 10 height 12
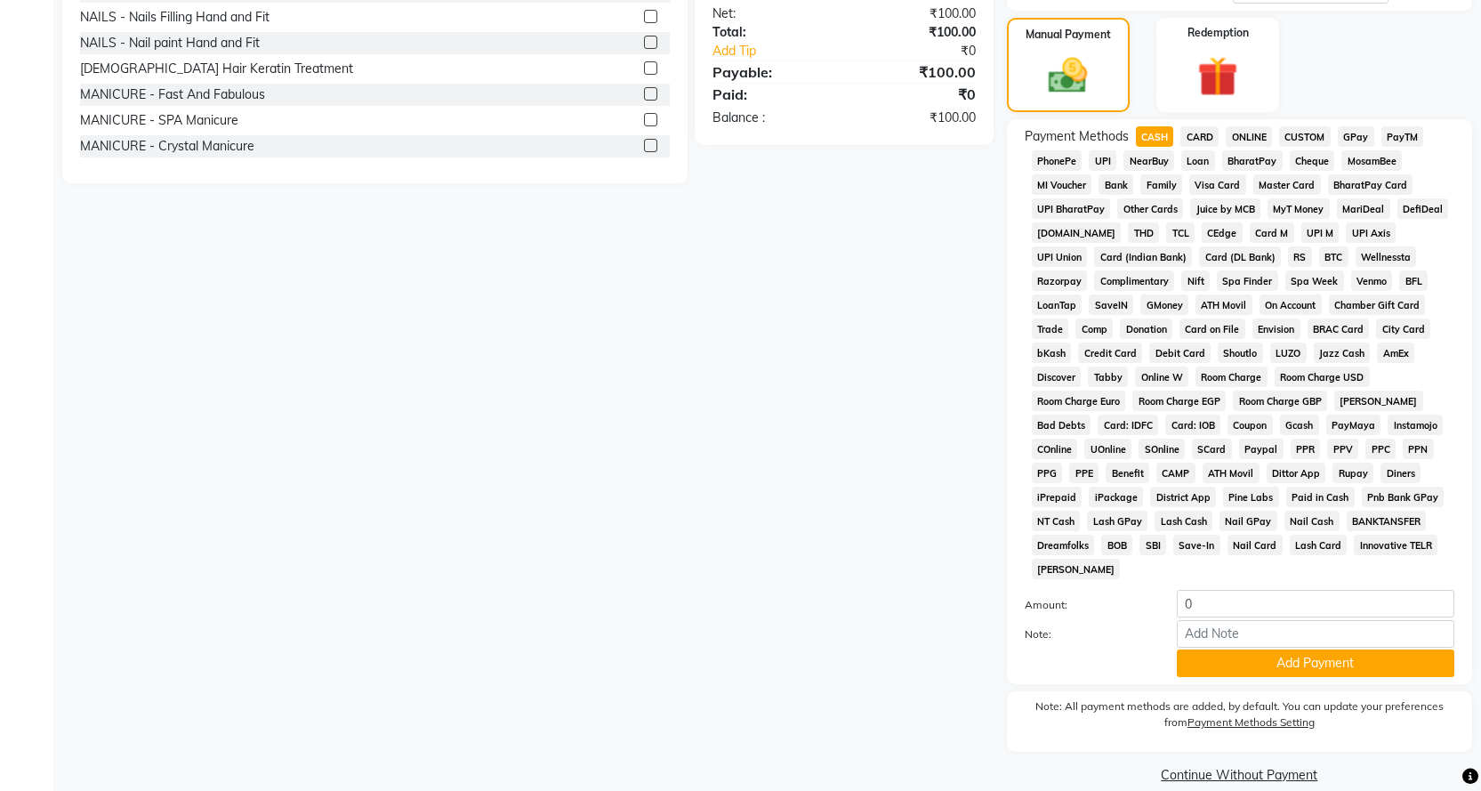
click at [1167, 137] on span "CASH" at bounding box center [1155, 136] width 38 height 20
type input "100"
click at [1273, 650] on button "Add Payment" at bounding box center [1316, 664] width 278 height 28
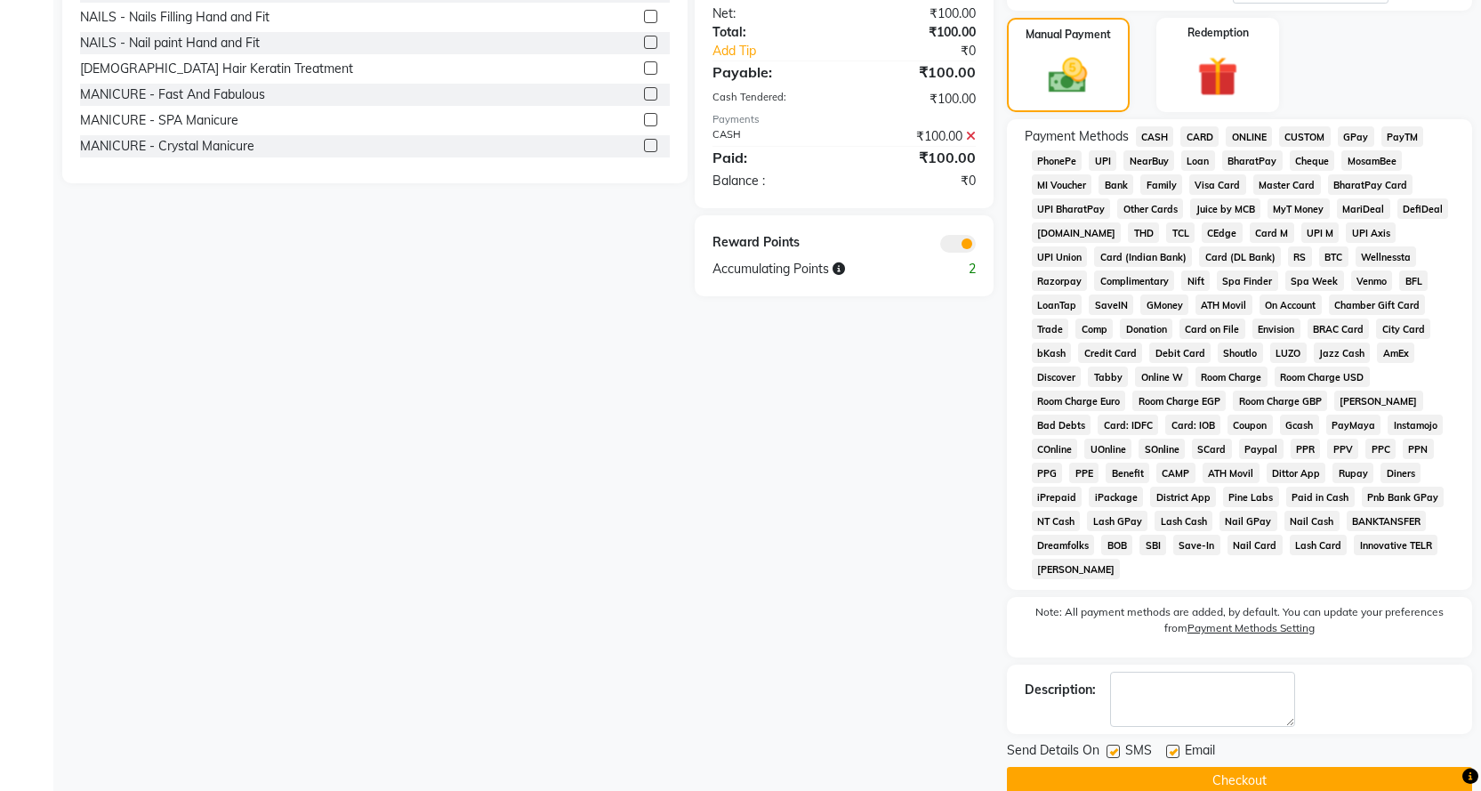
scroll to position [509, 0]
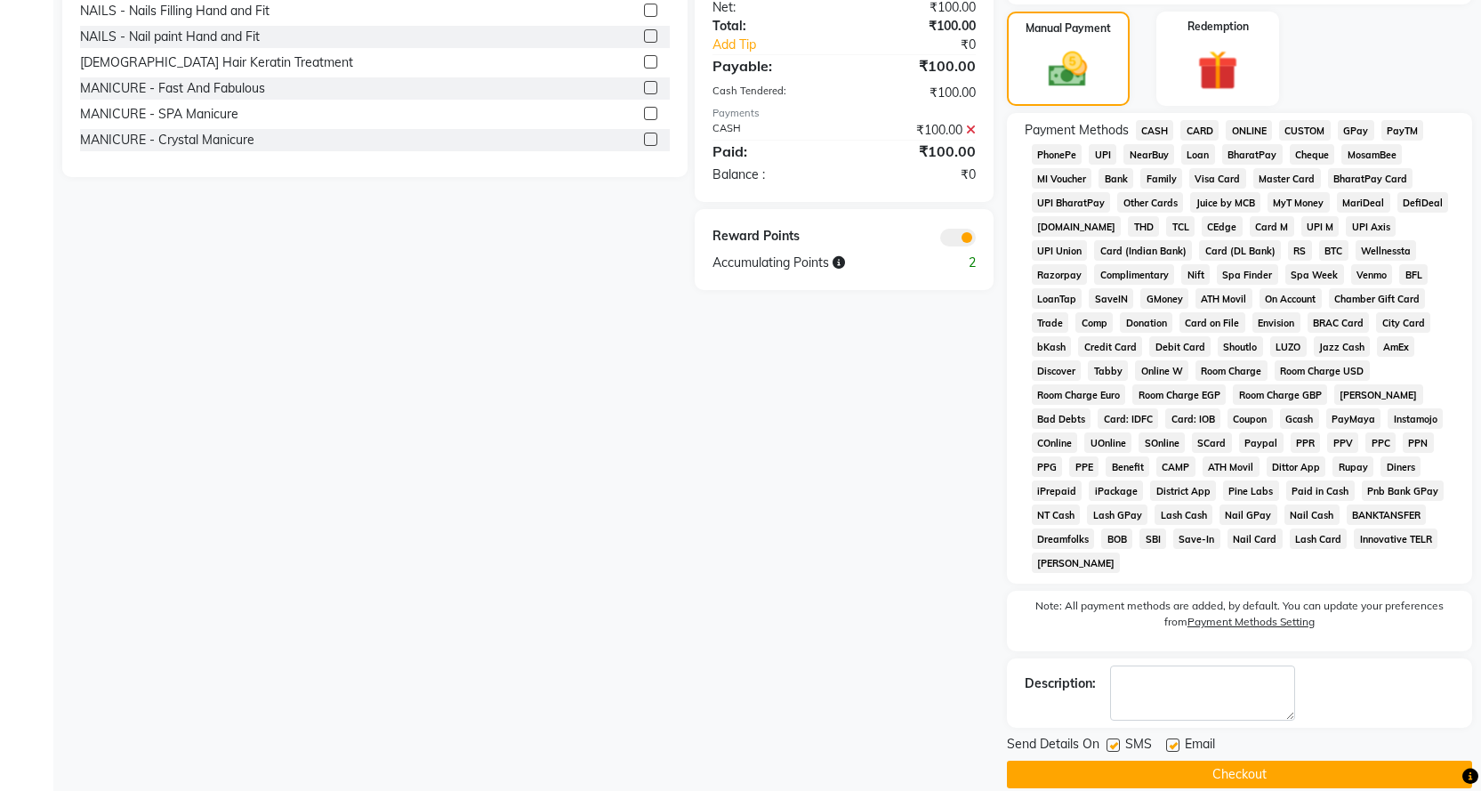
click at [1300, 761] on button "Checkout" at bounding box center [1239, 775] width 465 height 28
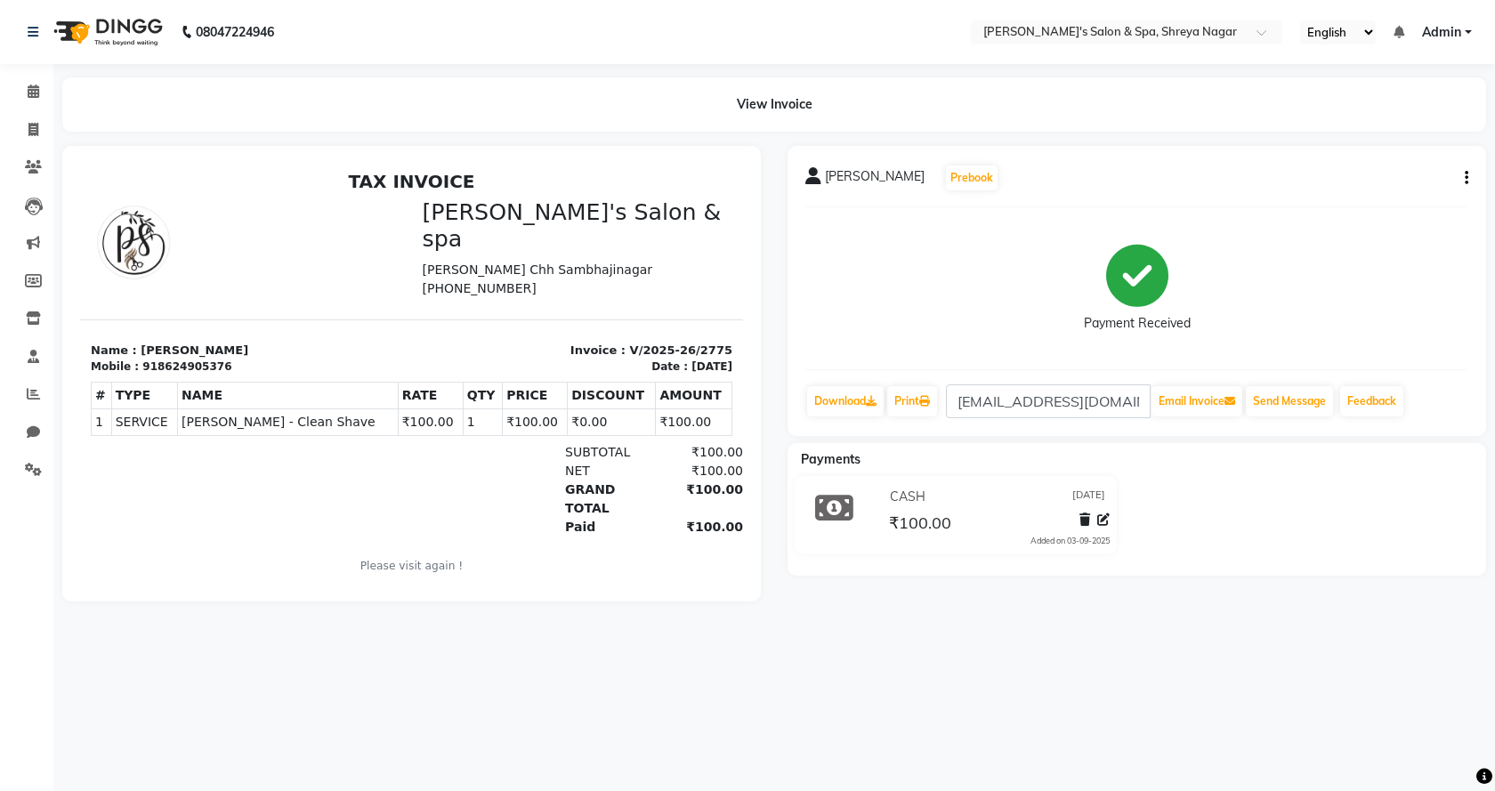
click at [58, 90] on div "View Invoice" at bounding box center [774, 104] width 1450 height 54
click at [35, 130] on icon at bounding box center [33, 129] width 10 height 13
select select "7591"
select select "service"
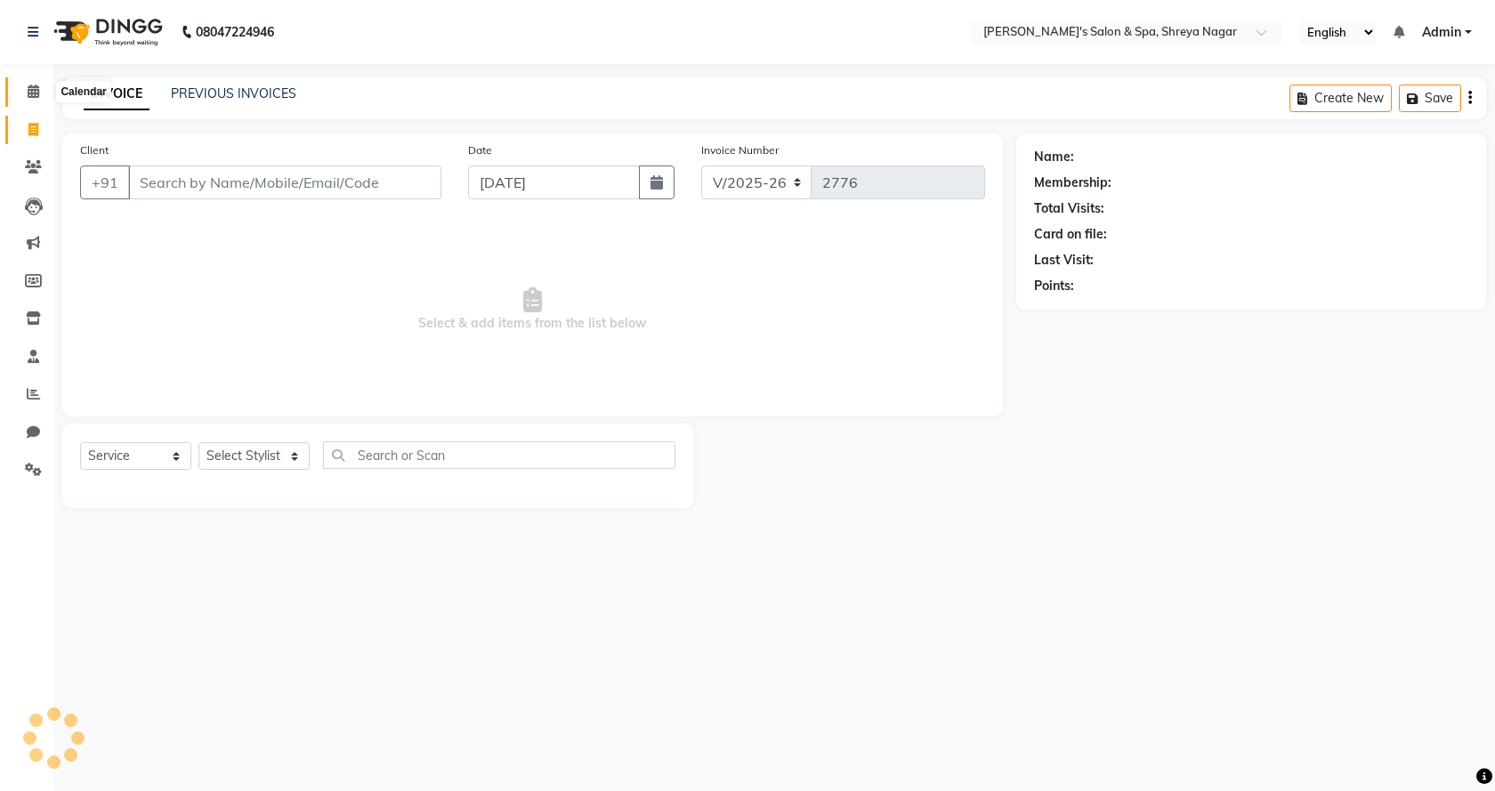
click at [28, 92] on icon at bounding box center [34, 91] width 12 height 13
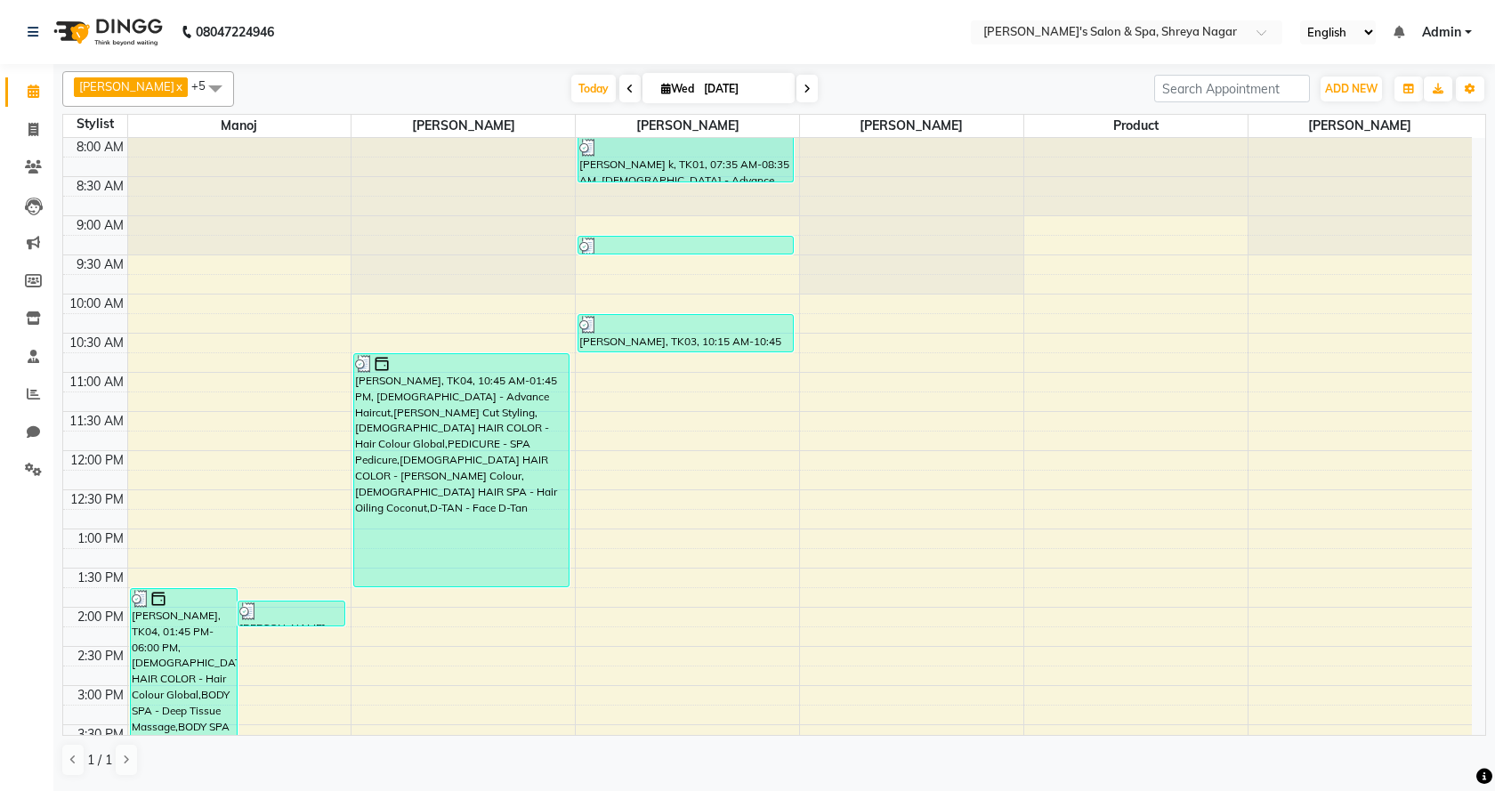
click at [1461, 35] on span "Admin" at bounding box center [1441, 32] width 39 height 19
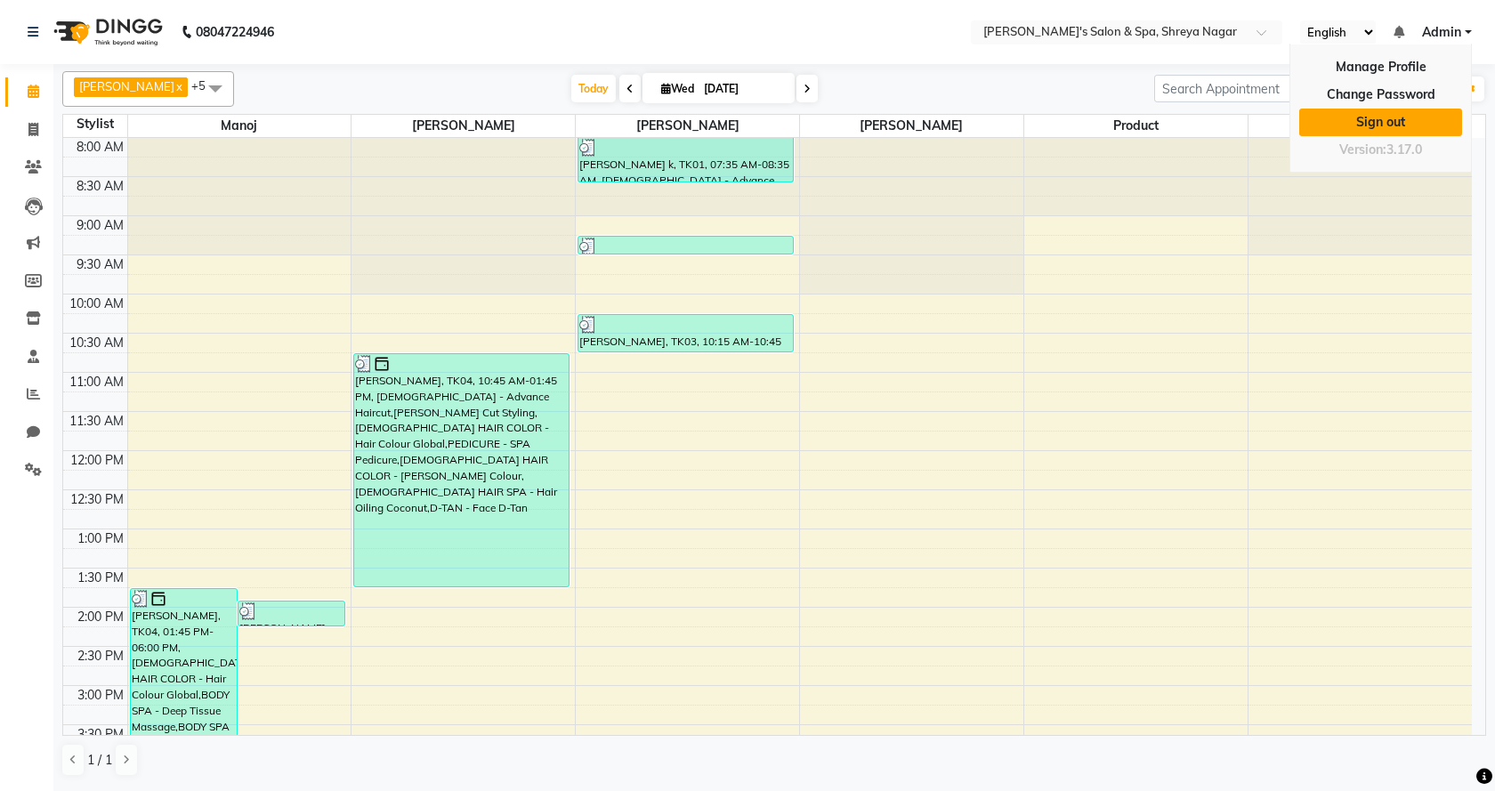
click at [1375, 125] on link "Sign out" at bounding box center [1380, 123] width 163 height 28
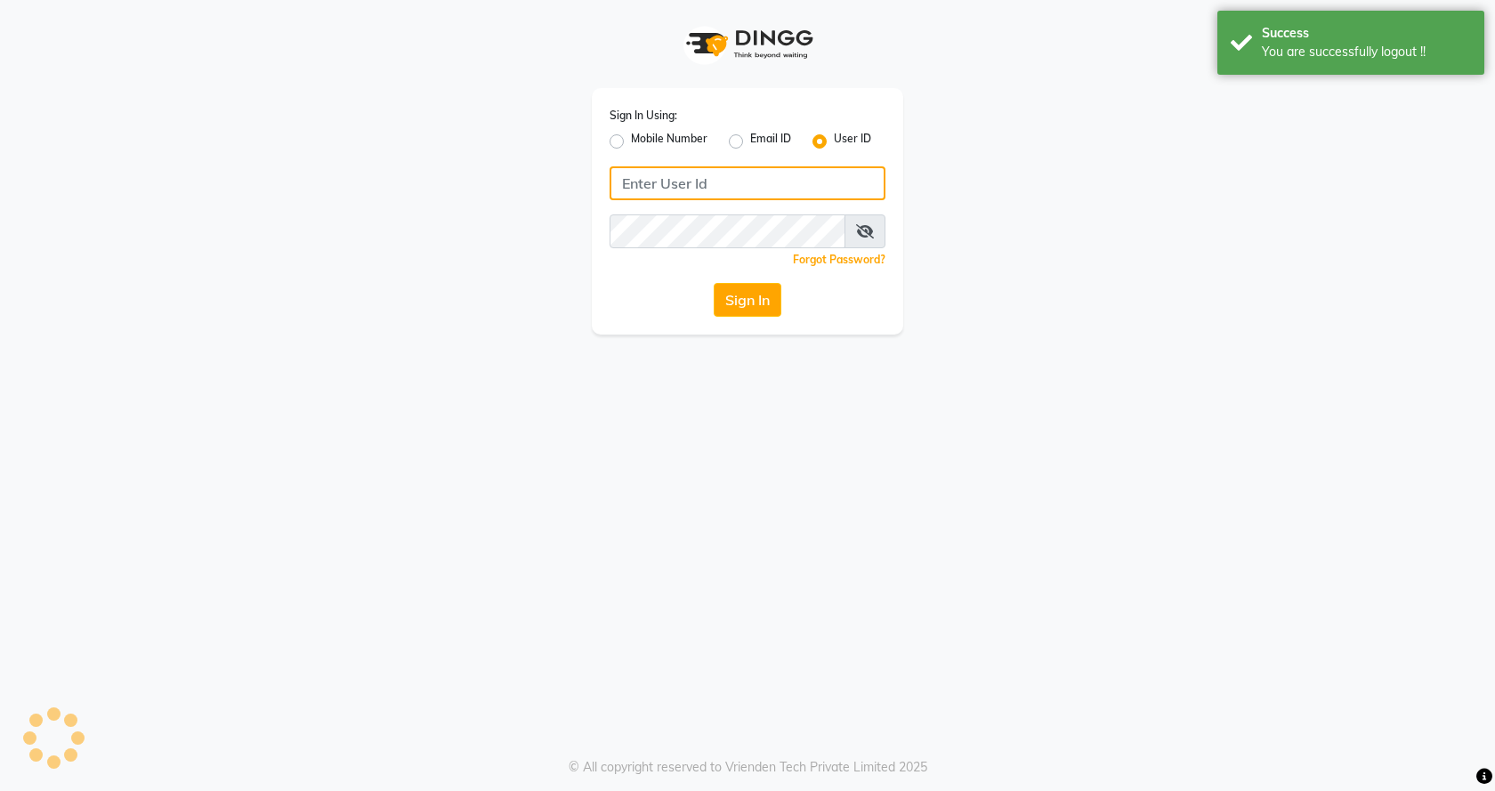
type input "7888023491"
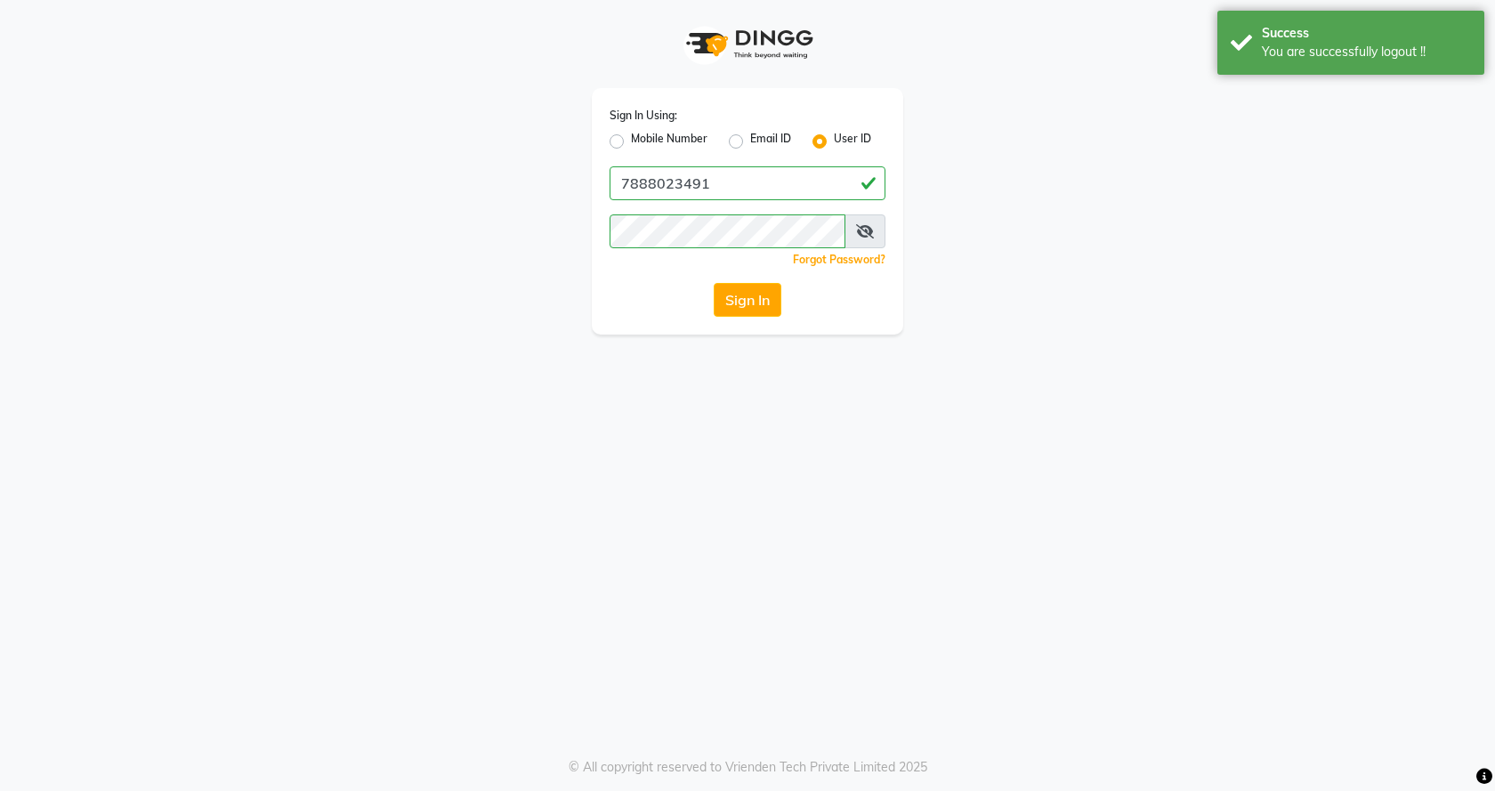
click at [607, 137] on div "Sign In Using: Mobile Number Email ID User ID 7888023491 Remember me Forgot Pas…" at bounding box center [747, 211] width 311 height 246
click at [631, 141] on label "Mobile Number" at bounding box center [669, 141] width 77 height 21
click at [631, 141] on input "Mobile Number" at bounding box center [637, 137] width 12 height 12
radio input "true"
radio input "false"
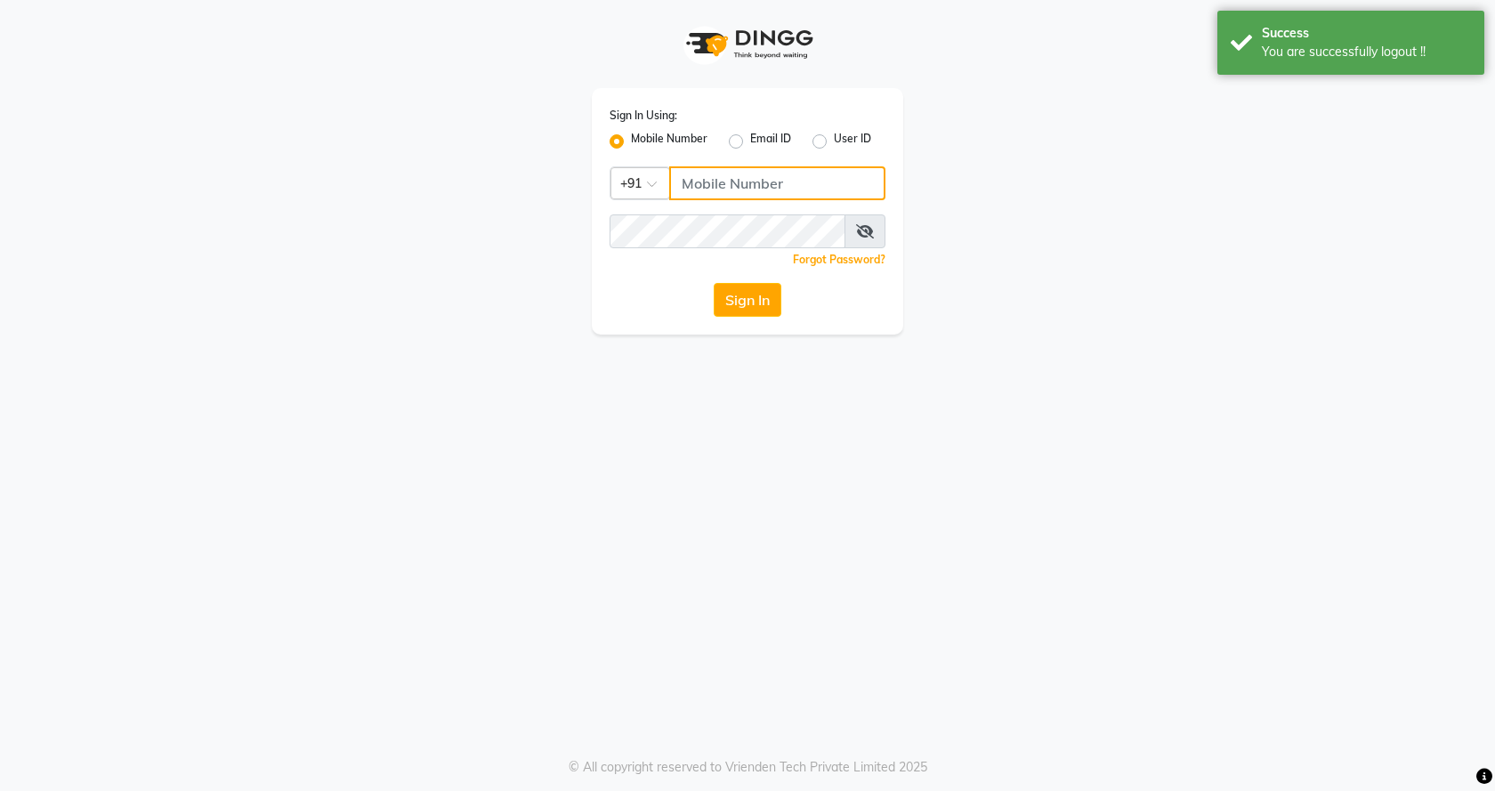
click at [698, 182] on input "Username" at bounding box center [777, 183] width 216 height 34
type input "7888023491"
click at [759, 289] on button "Sign In" at bounding box center [748, 300] width 68 height 34
